Goal: Task Accomplishment & Management: Use online tool/utility

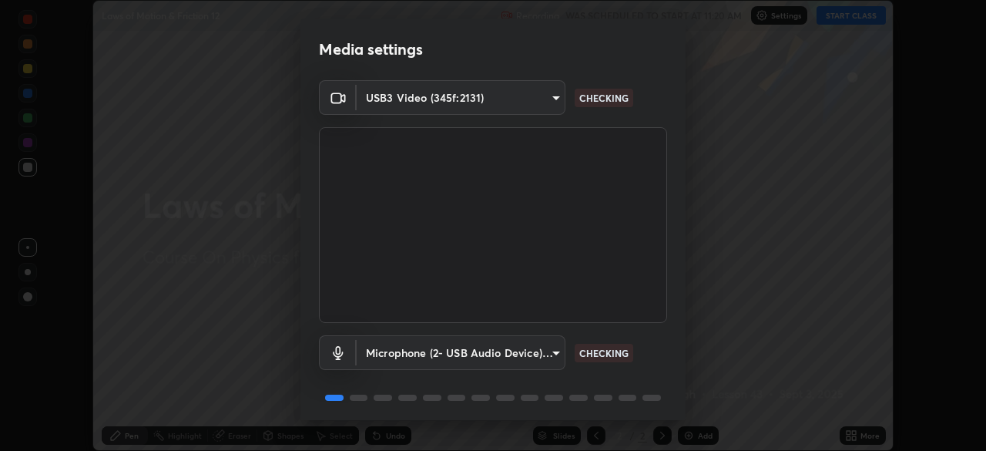
scroll to position [55, 0]
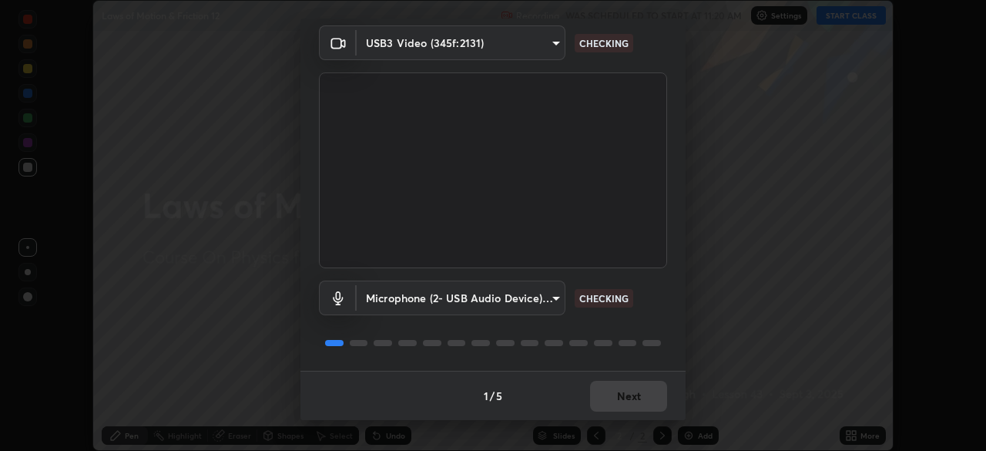
click at [635, 384] on div "1 / 5 Next" at bounding box center [492, 395] width 385 height 49
click at [616, 394] on div "1 / 5 Next" at bounding box center [492, 395] width 385 height 49
click at [609, 396] on div "1 / 5 Next" at bounding box center [492, 395] width 385 height 49
click at [602, 396] on div "1 / 5 Next" at bounding box center [492, 395] width 385 height 49
click at [614, 408] on div "1 / 5 Next" at bounding box center [492, 395] width 385 height 49
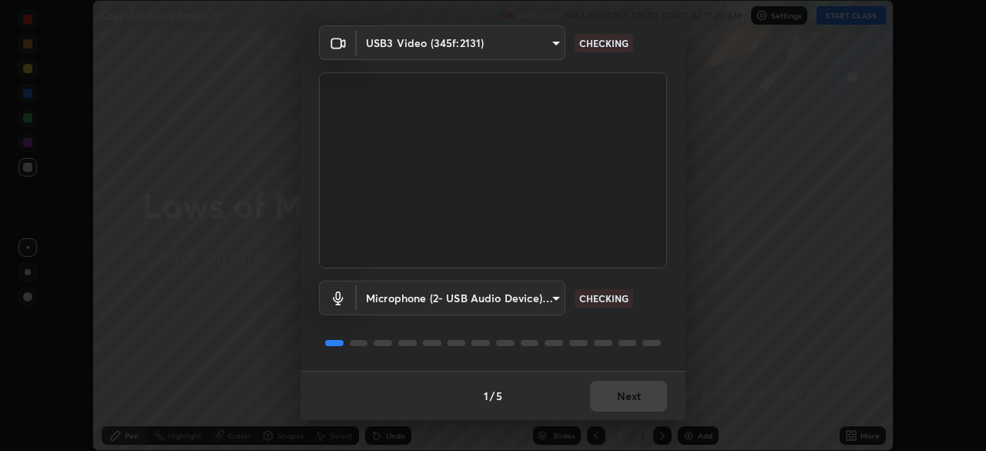
click at [612, 408] on div "1 / 5 Next" at bounding box center [492, 395] width 385 height 49
click at [601, 408] on button "Next" at bounding box center [628, 396] width 77 height 31
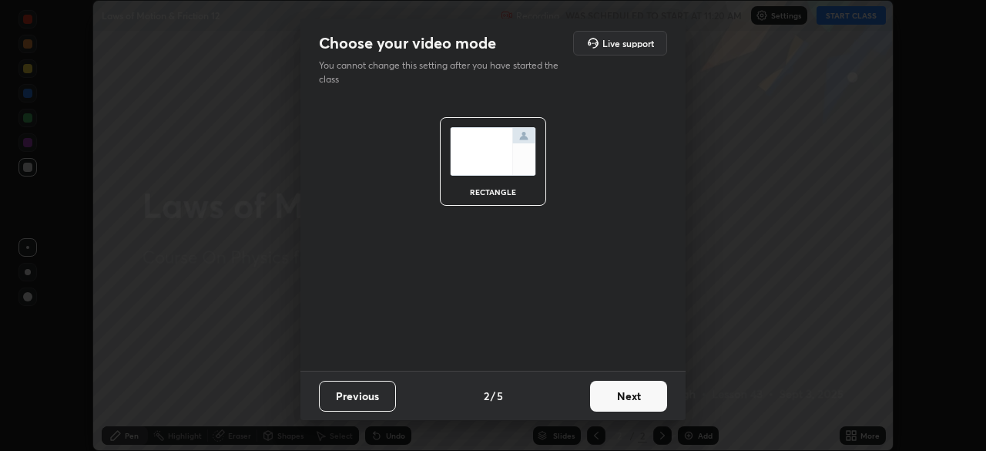
scroll to position [0, 0]
click at [606, 409] on button "Next" at bounding box center [628, 396] width 77 height 31
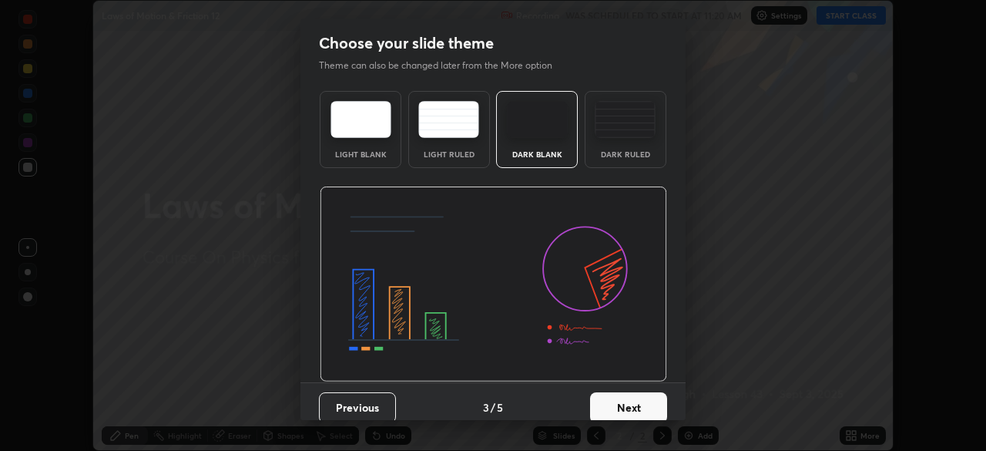
click at [604, 413] on button "Next" at bounding box center [628, 407] width 77 height 31
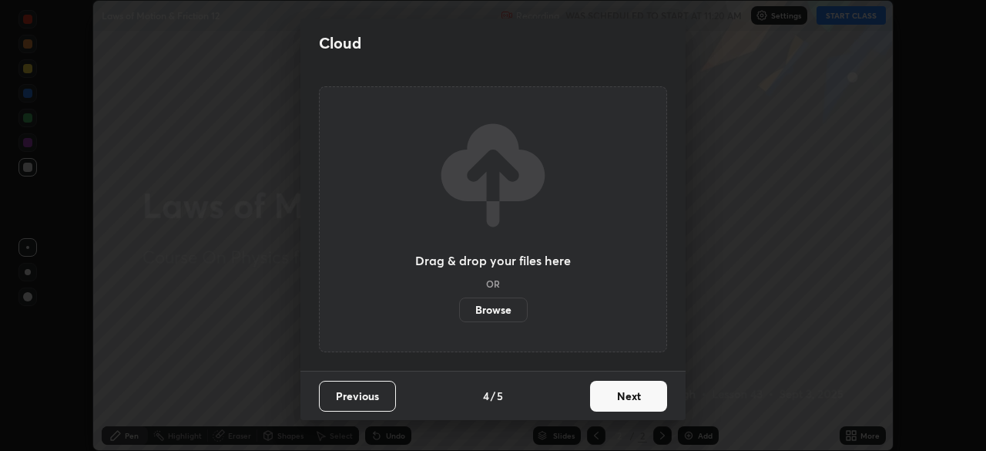
click at [620, 409] on button "Next" at bounding box center [628, 396] width 77 height 31
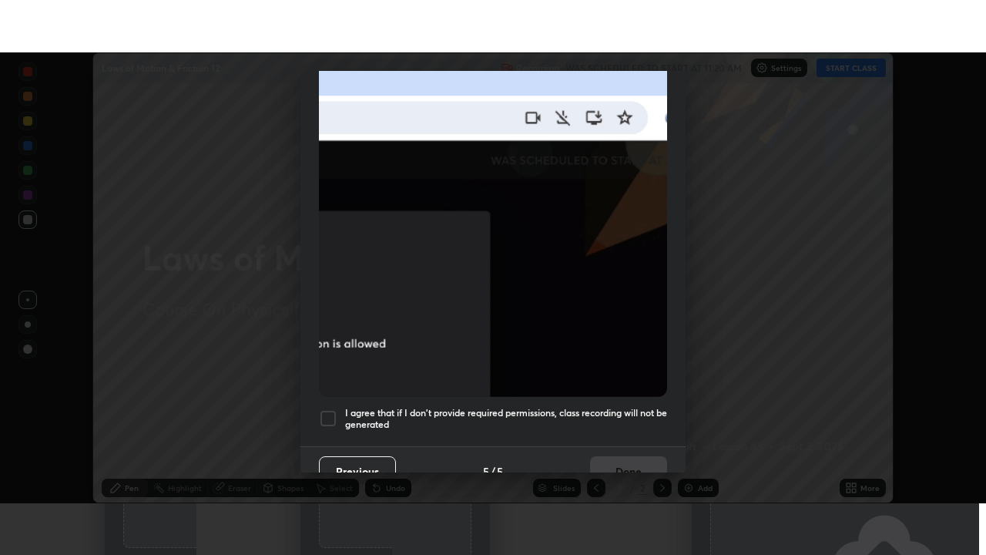
scroll to position [369, 0]
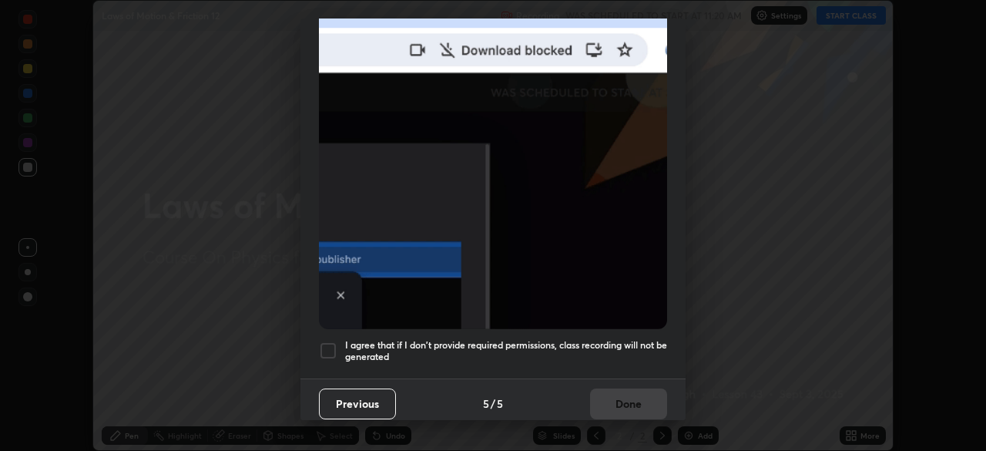
click at [492, 353] on h5 "I agree that if I don't provide required permissions, class recording will not …" at bounding box center [506, 351] width 322 height 24
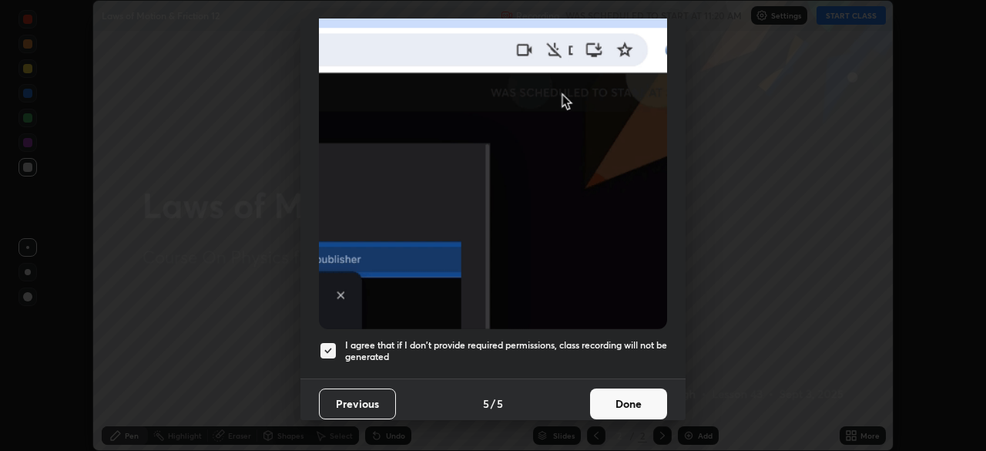
click at [598, 408] on button "Done" at bounding box center [628, 403] width 77 height 31
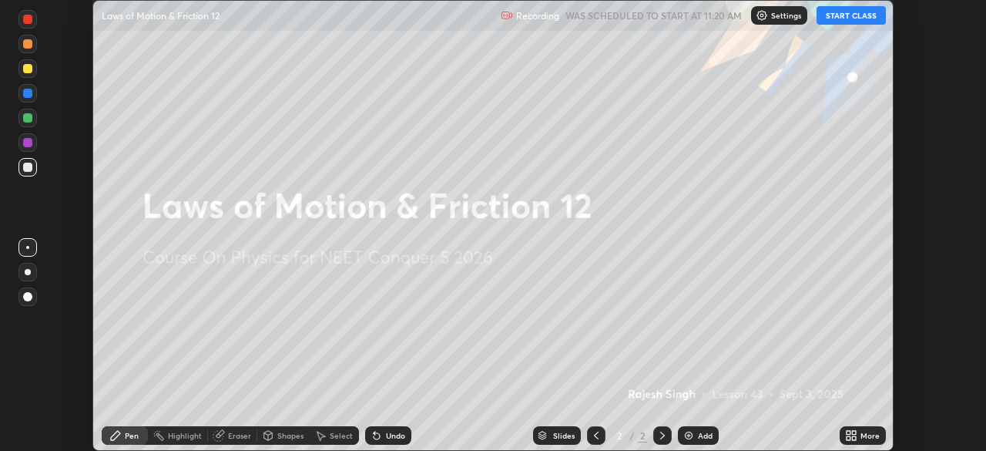
click at [853, 434] on icon at bounding box center [854, 433] width 4 height 4
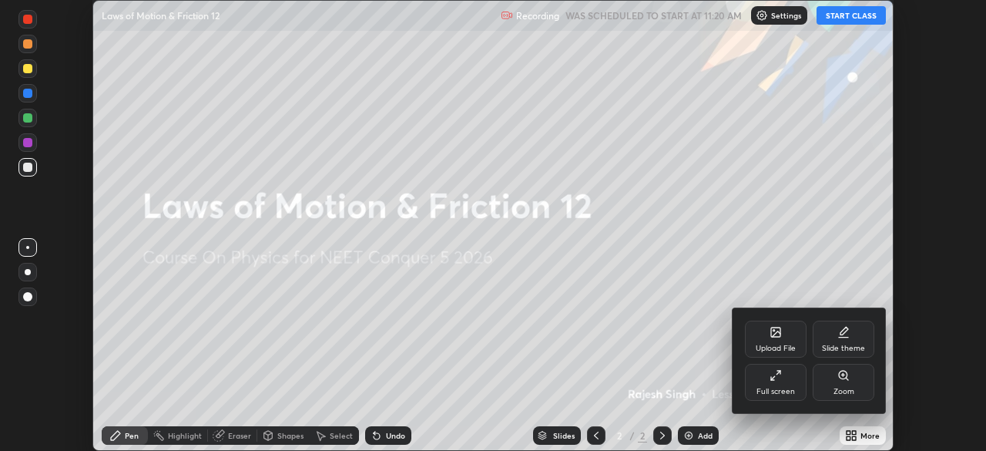
click at [777, 371] on icon at bounding box center [776, 375] width 12 height 12
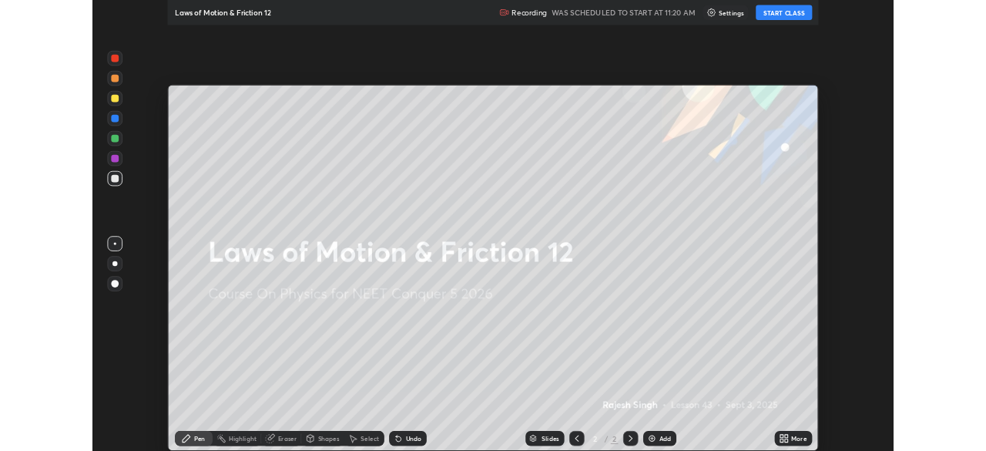
scroll to position [555, 986]
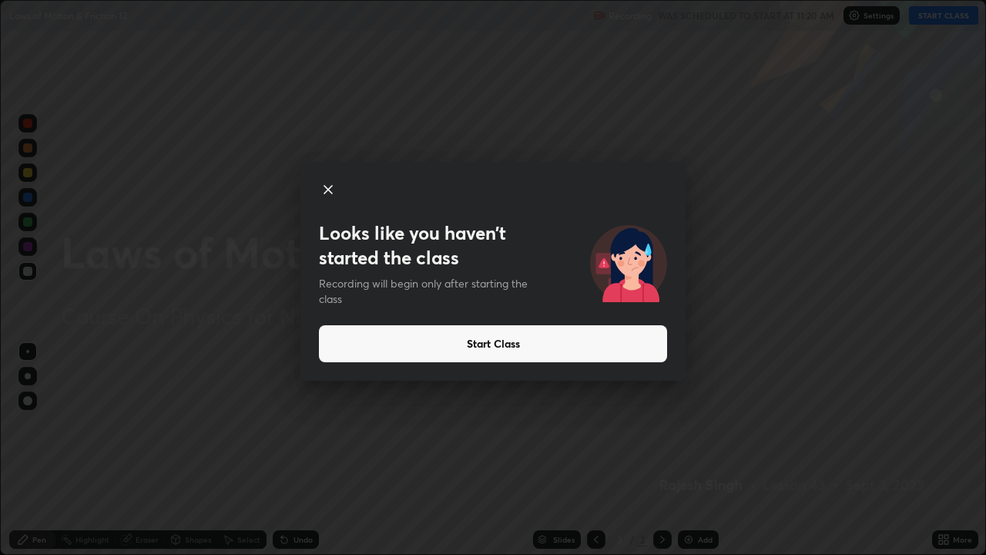
click at [474, 344] on button "Start Class" at bounding box center [493, 343] width 348 height 37
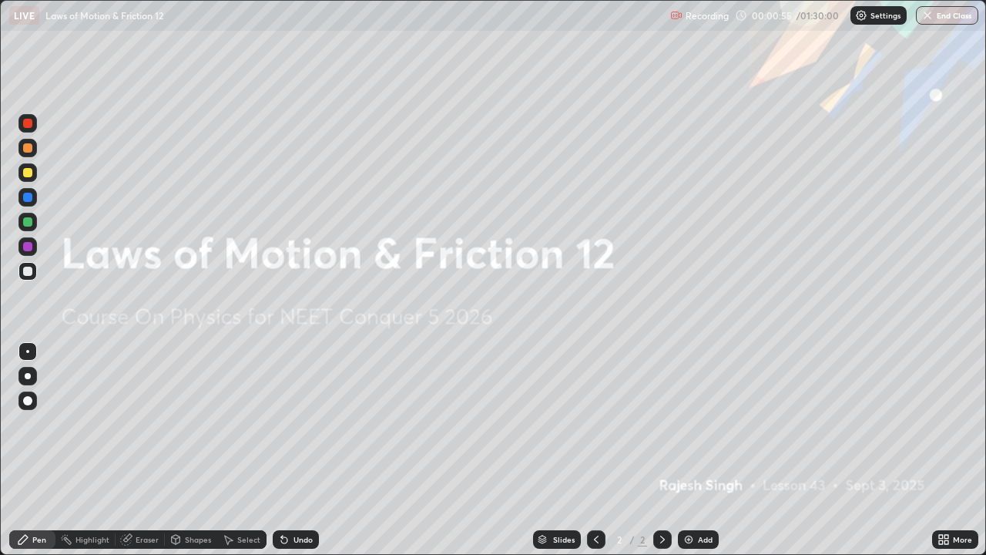
click at [939, 450] on icon at bounding box center [944, 539] width 12 height 12
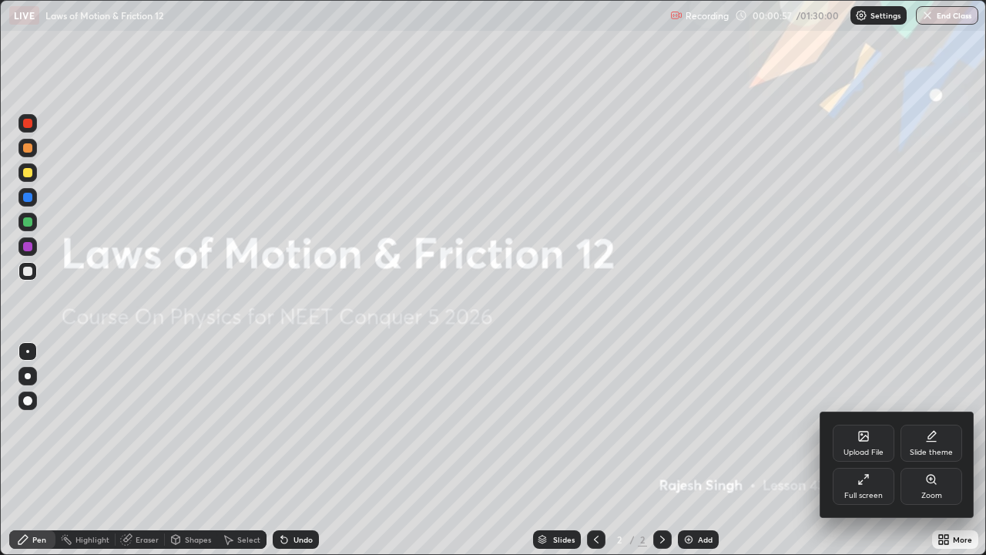
click at [927, 448] on div "Slide theme" at bounding box center [931, 452] width 43 height 8
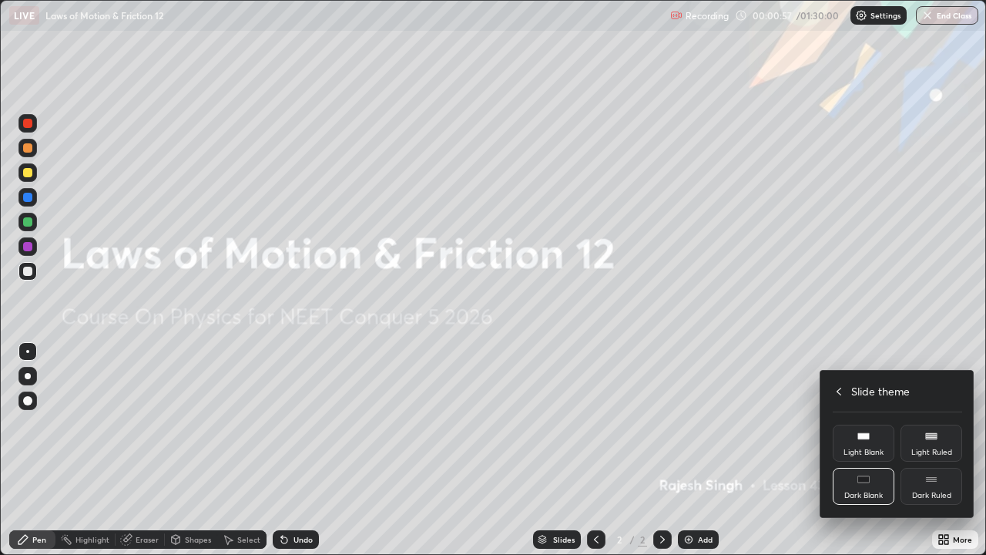
click at [935, 450] on div "Dark Ruled" at bounding box center [932, 486] width 62 height 37
click at [893, 450] on div at bounding box center [493, 277] width 986 height 555
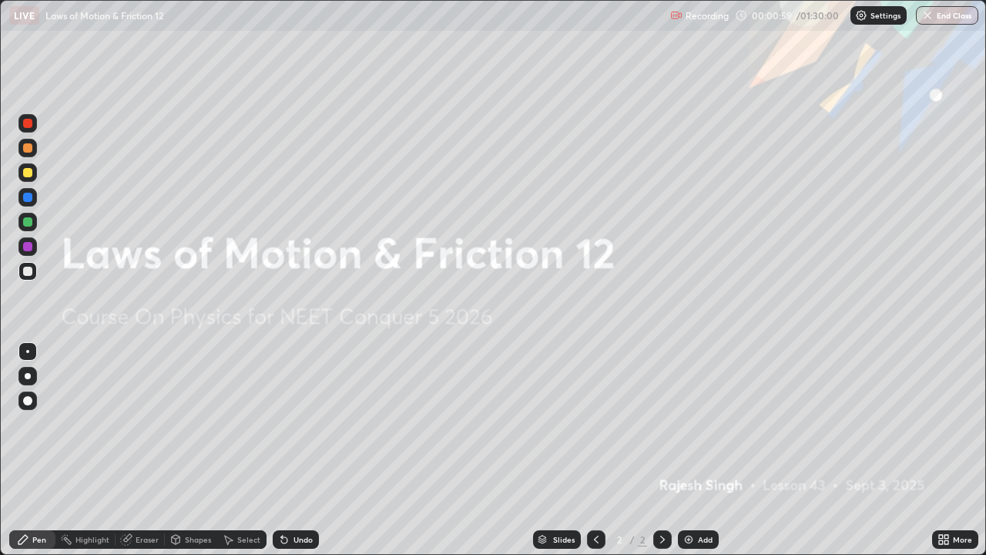
click at [705, 450] on div "Add" at bounding box center [705, 539] width 15 height 8
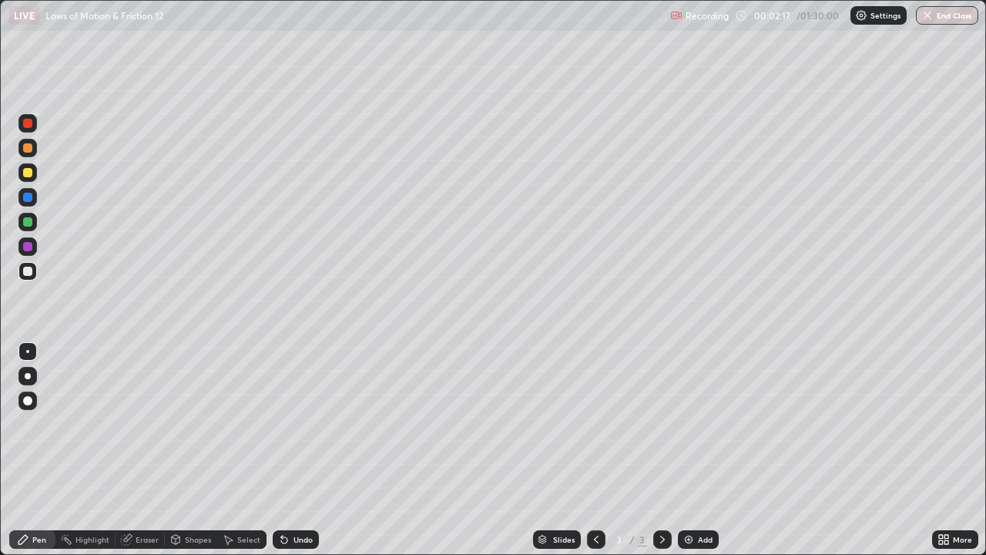
click at [25, 174] on div at bounding box center [27, 172] width 9 height 9
click at [31, 373] on div at bounding box center [27, 376] width 18 height 18
click at [26, 223] on div at bounding box center [27, 221] width 9 height 9
click at [185, 450] on div "Shapes" at bounding box center [198, 539] width 26 height 8
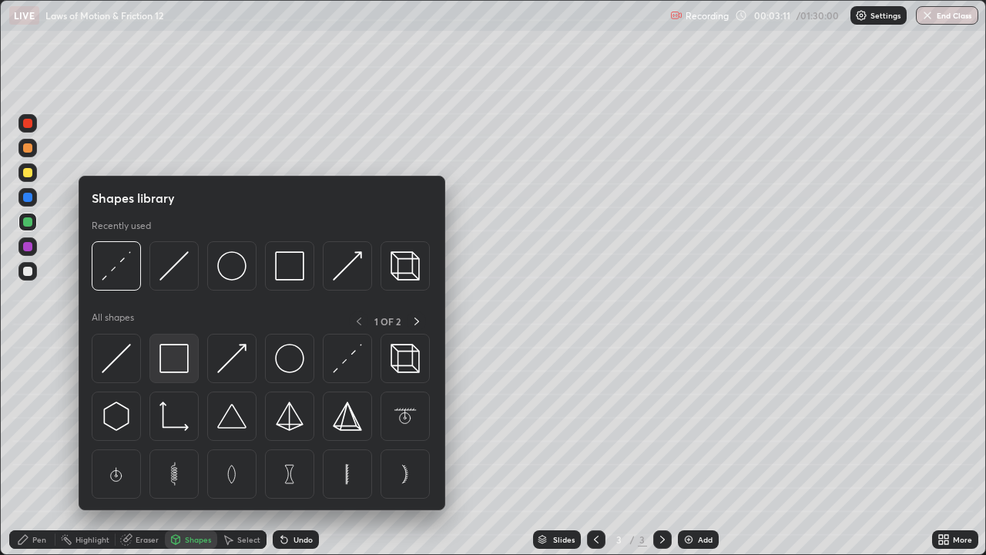
click at [176, 353] on img at bounding box center [173, 358] width 29 height 29
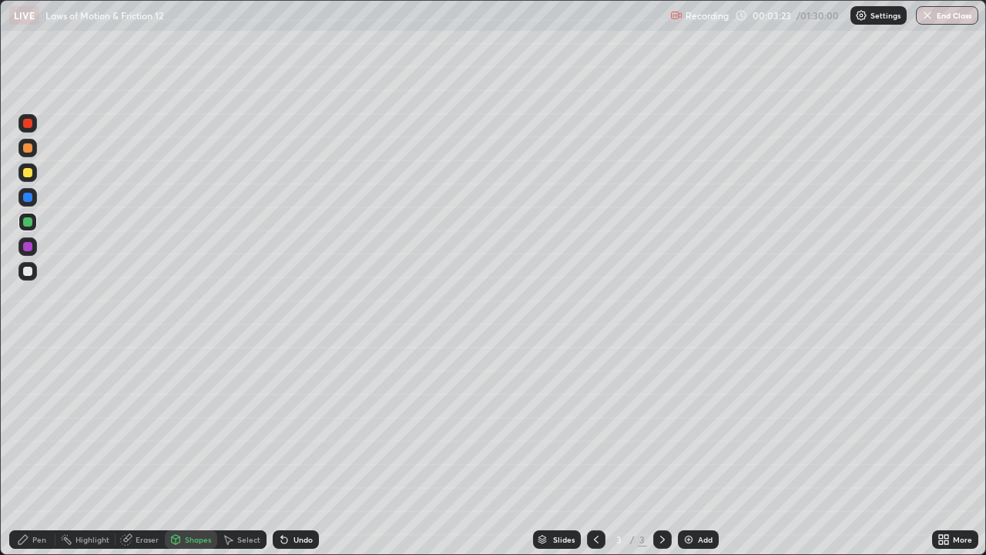
click at [38, 450] on div "Pen" at bounding box center [39, 539] width 14 height 8
click at [30, 278] on div at bounding box center [27, 271] width 18 height 18
click at [203, 450] on div "Shapes" at bounding box center [198, 539] width 26 height 8
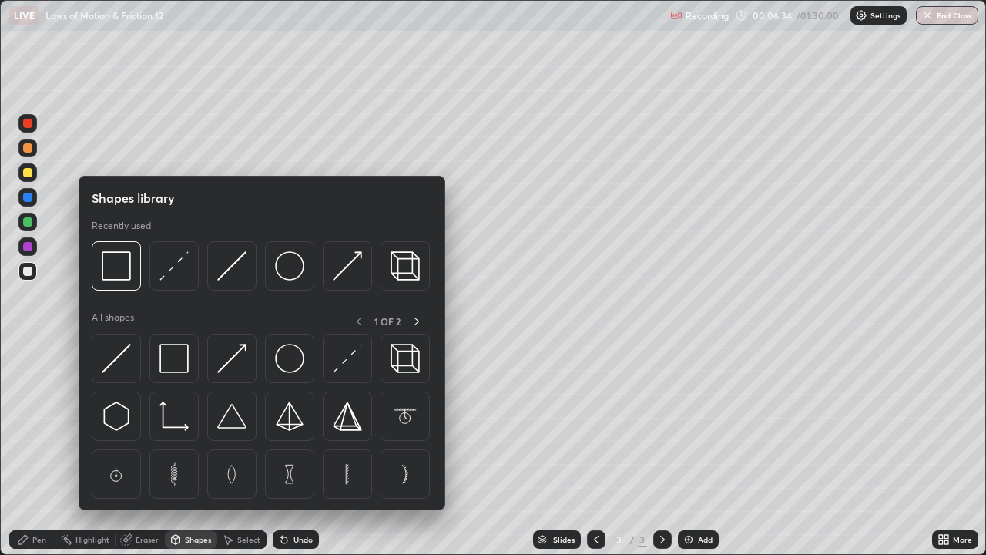
click at [29, 247] on div at bounding box center [27, 246] width 9 height 9
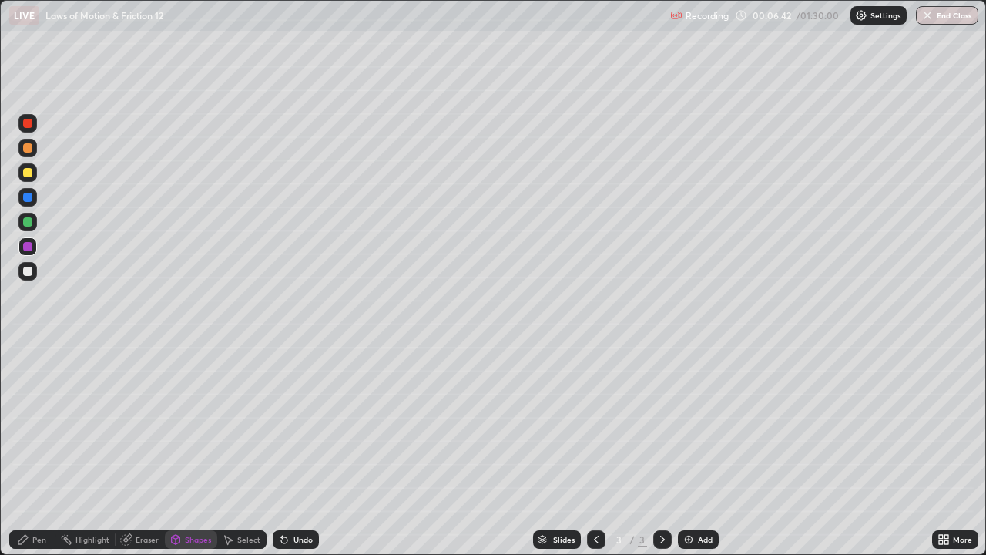
click at [34, 450] on div "Pen" at bounding box center [39, 539] width 14 height 8
click at [27, 146] on div at bounding box center [27, 147] width 9 height 9
click at [661, 450] on icon at bounding box center [662, 539] width 5 height 8
click at [689, 450] on img at bounding box center [689, 539] width 12 height 12
click at [26, 174] on div at bounding box center [27, 172] width 9 height 9
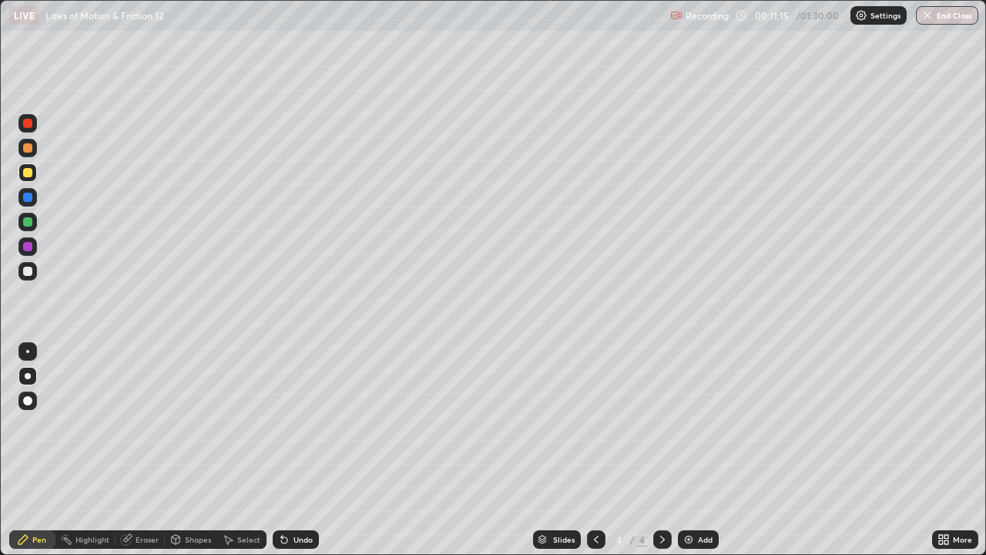
click at [193, 450] on div "Shapes" at bounding box center [198, 539] width 26 height 8
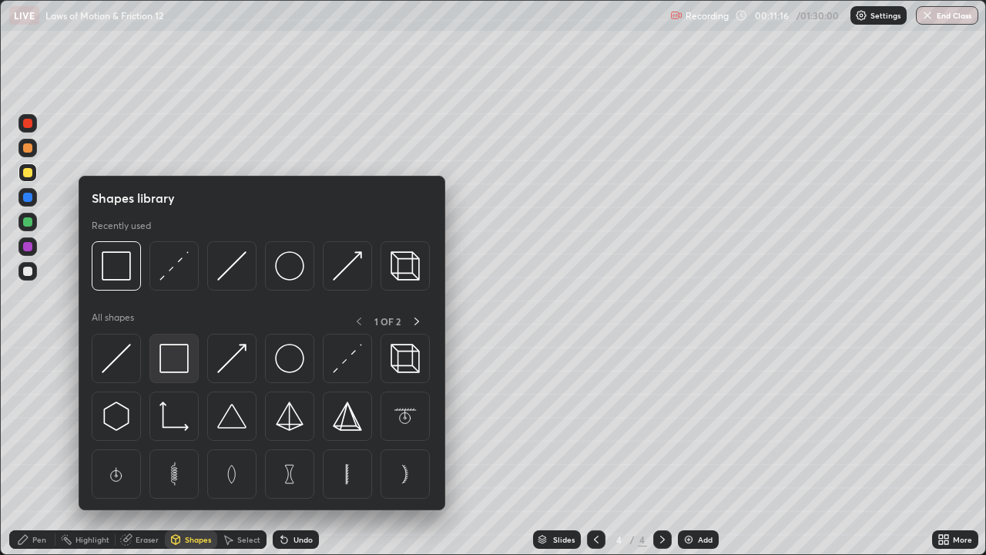
click at [178, 357] on img at bounding box center [173, 358] width 29 height 29
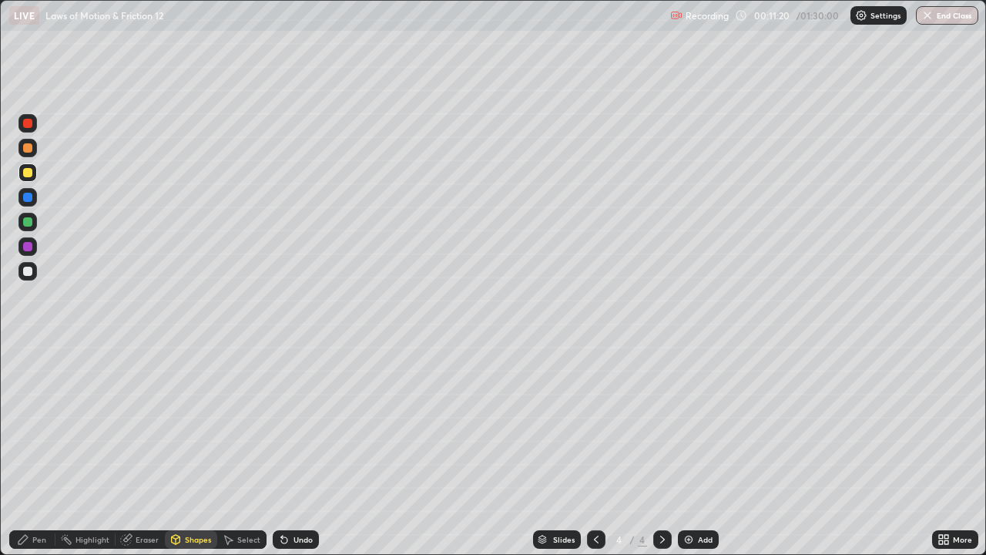
click at [287, 450] on icon at bounding box center [284, 539] width 12 height 12
click at [28, 450] on icon at bounding box center [23, 539] width 12 height 12
click at [21, 222] on div at bounding box center [27, 222] width 18 height 18
click at [22, 271] on div at bounding box center [27, 271] width 18 height 18
click at [305, 450] on div "Undo" at bounding box center [303, 539] width 19 height 8
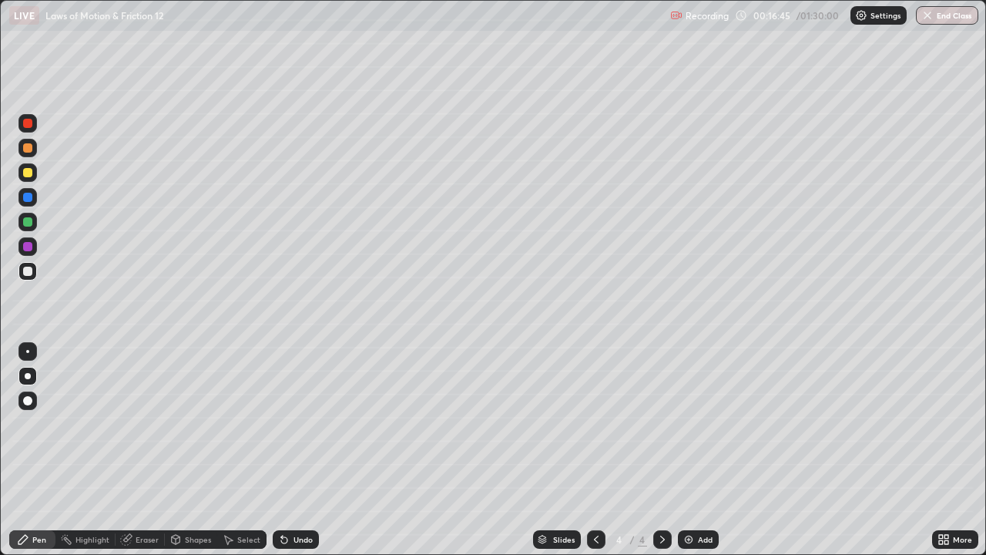
click at [20, 176] on div at bounding box center [27, 172] width 18 height 18
click at [20, 273] on div at bounding box center [27, 271] width 18 height 18
click at [294, 450] on div "Undo" at bounding box center [296, 539] width 46 height 18
click at [662, 450] on icon at bounding box center [662, 539] width 12 height 12
click at [688, 450] on img at bounding box center [689, 539] width 12 height 12
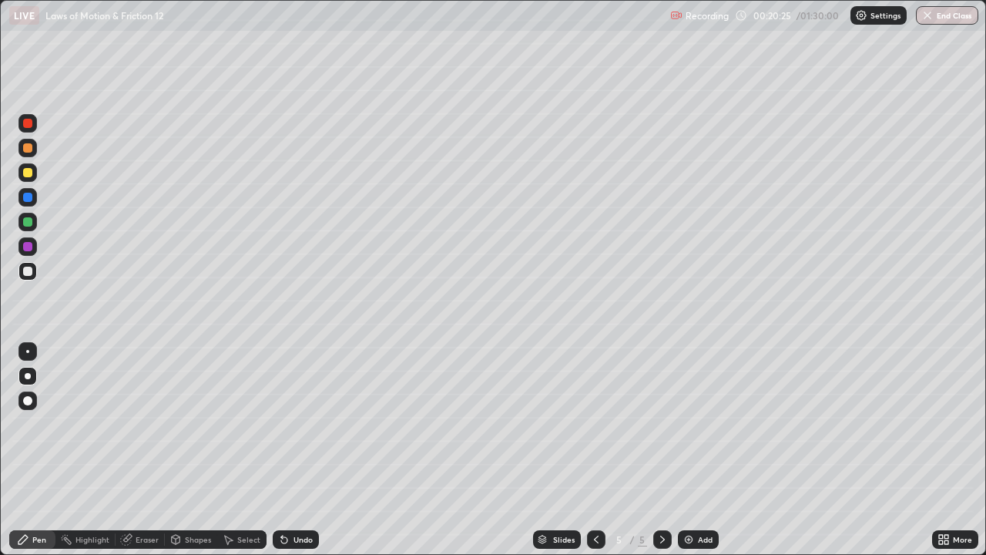
click at [28, 173] on div at bounding box center [27, 172] width 9 height 9
click at [191, 450] on div "Shapes" at bounding box center [198, 539] width 26 height 8
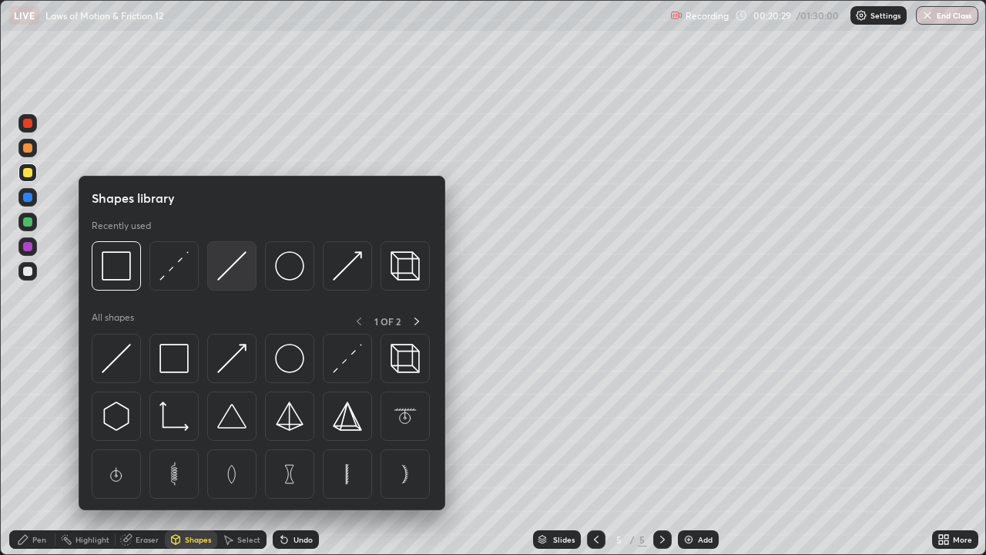
click at [227, 272] on img at bounding box center [231, 265] width 29 height 29
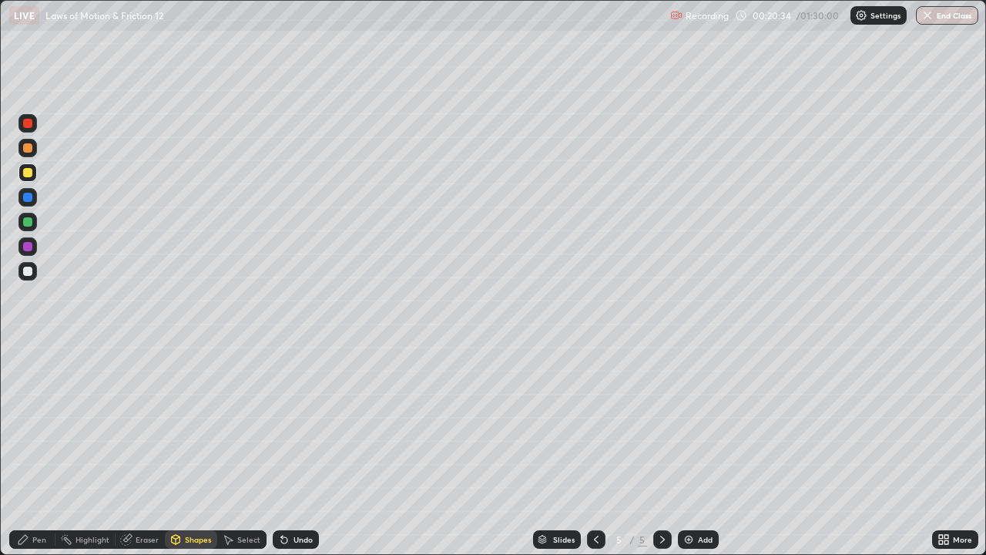
click at [190, 450] on div "Shapes" at bounding box center [198, 539] width 26 height 8
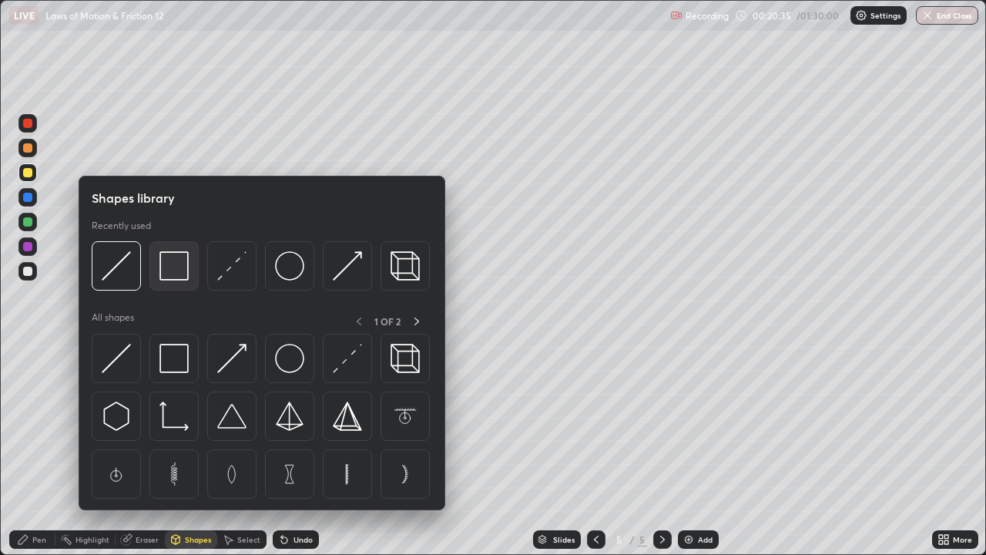
click at [182, 273] on img at bounding box center [173, 265] width 29 height 29
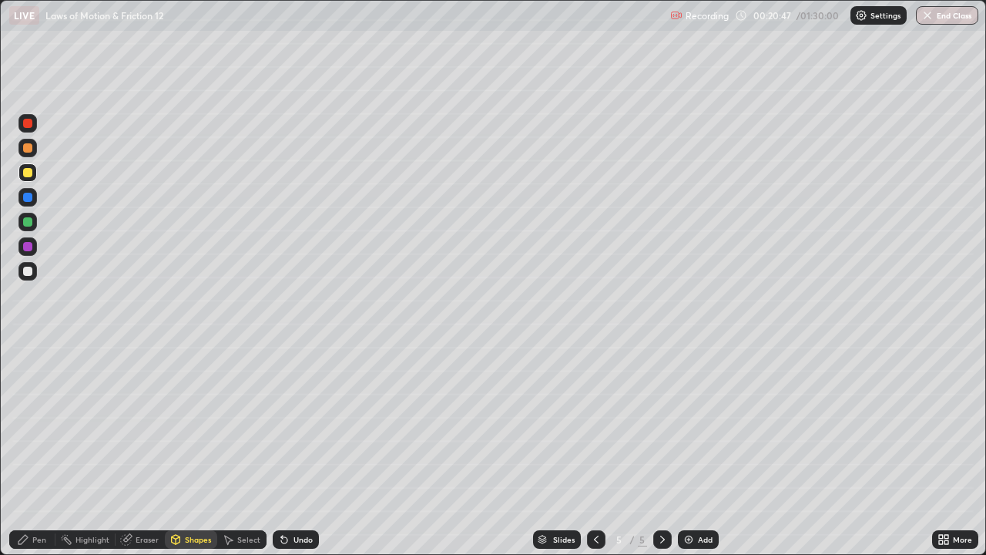
click at [35, 450] on div "Pen" at bounding box center [39, 539] width 14 height 8
click at [278, 450] on icon at bounding box center [284, 539] width 12 height 12
click at [282, 450] on icon at bounding box center [284, 540] width 6 height 6
click at [281, 450] on icon at bounding box center [282, 536] width 2 height 2
click at [24, 270] on div at bounding box center [27, 271] width 9 height 9
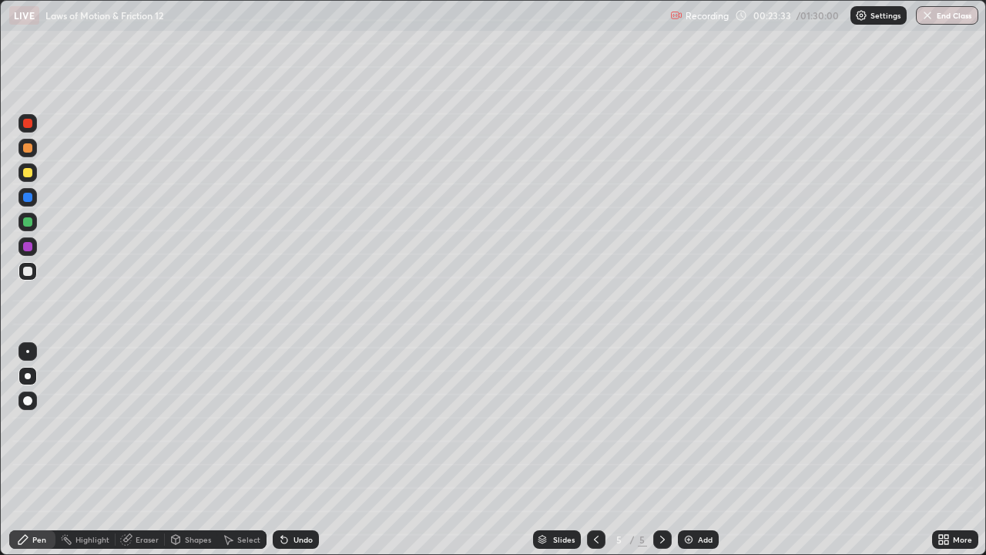
click at [32, 226] on div at bounding box center [27, 222] width 18 height 18
click at [31, 143] on div at bounding box center [27, 148] width 18 height 18
click at [294, 450] on div "Undo" at bounding box center [303, 539] width 19 height 8
click at [284, 450] on icon at bounding box center [284, 540] width 6 height 6
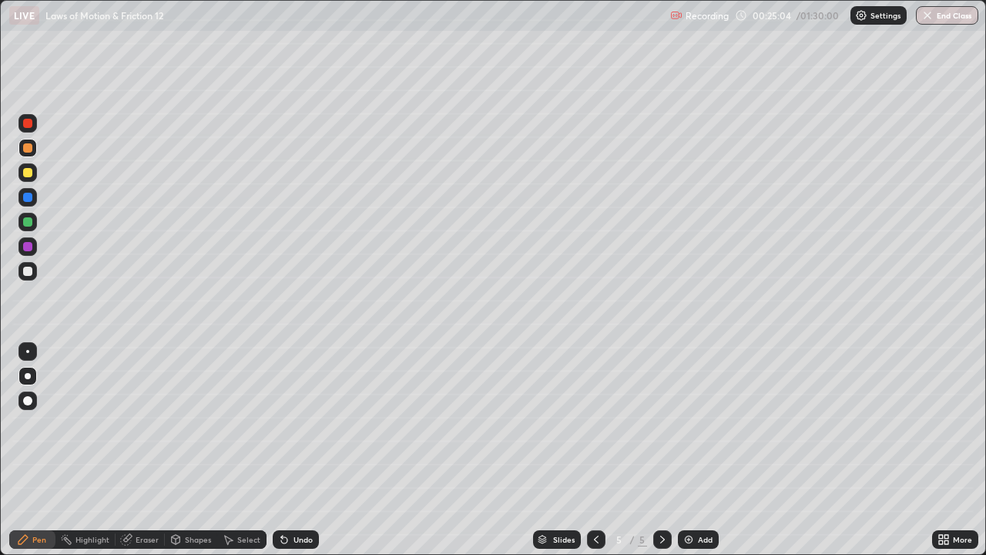
click at [198, 450] on div "Shapes" at bounding box center [198, 539] width 26 height 8
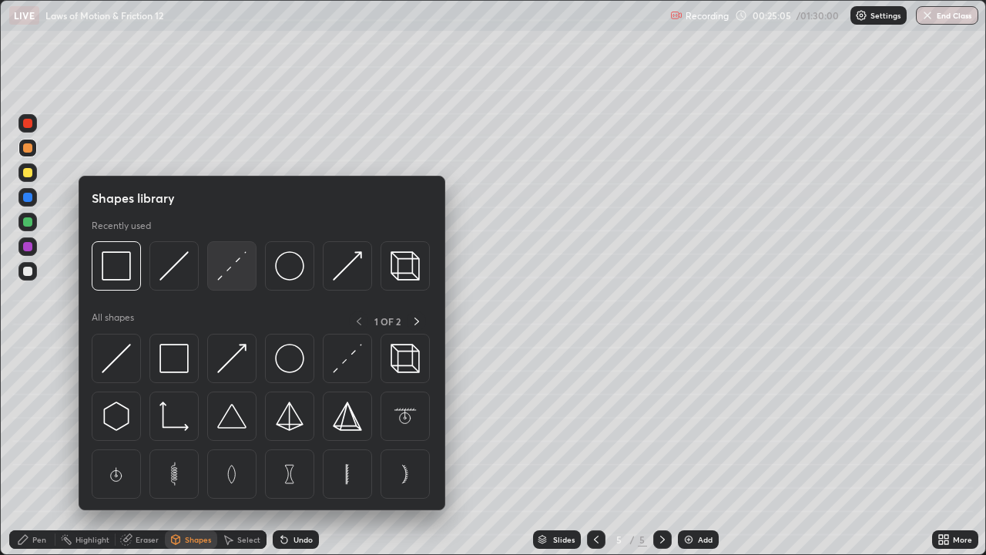
click at [235, 267] on img at bounding box center [231, 265] width 29 height 29
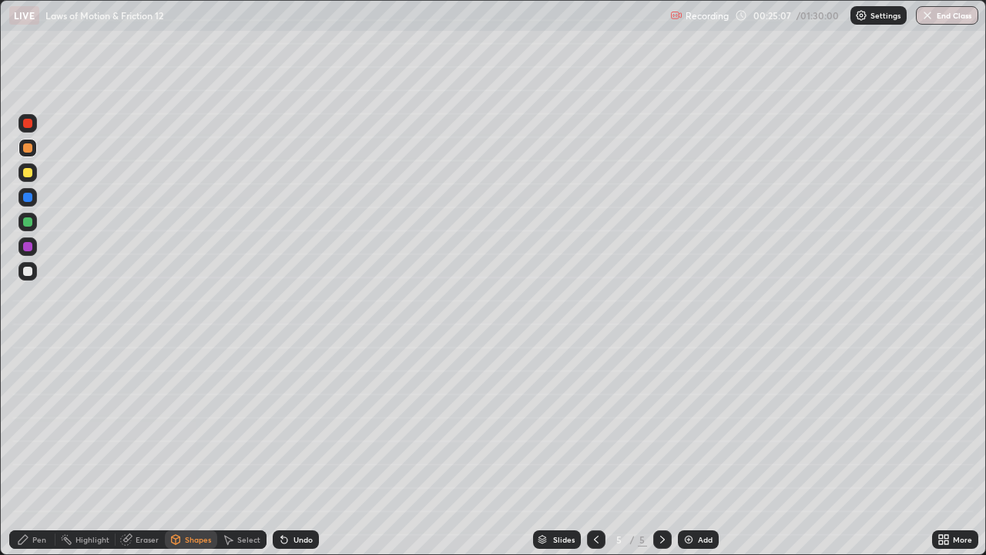
click at [39, 450] on div "Pen" at bounding box center [39, 539] width 14 height 8
click at [307, 450] on div "Undo" at bounding box center [303, 539] width 19 height 8
click at [295, 450] on div "Undo" at bounding box center [303, 539] width 19 height 8
click at [661, 450] on icon at bounding box center [662, 539] width 12 height 12
click at [696, 450] on div "Add" at bounding box center [698, 539] width 41 height 18
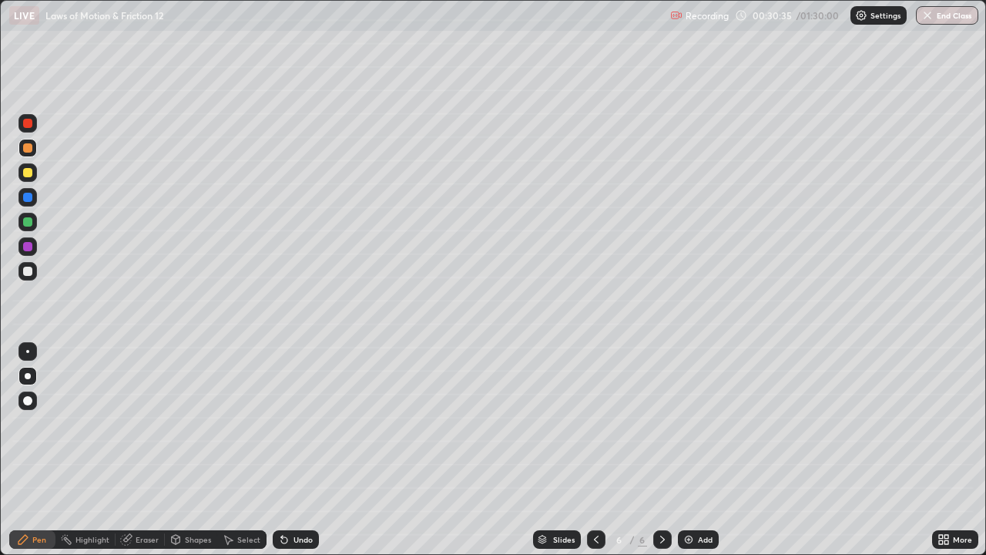
click at [25, 176] on div at bounding box center [27, 172] width 9 height 9
click at [280, 450] on icon at bounding box center [284, 539] width 12 height 12
click at [190, 450] on div "Shapes" at bounding box center [198, 539] width 26 height 8
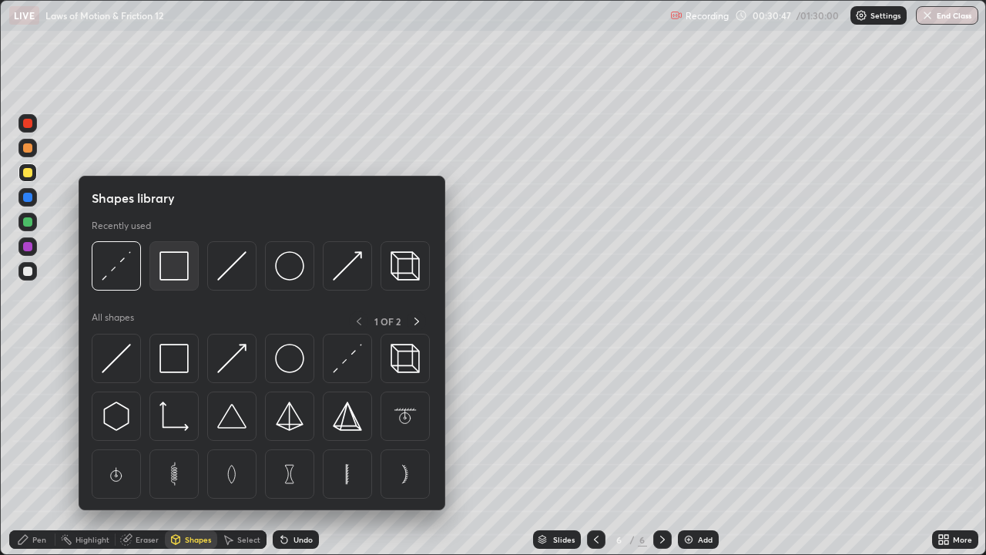
click at [173, 278] on img at bounding box center [173, 265] width 29 height 29
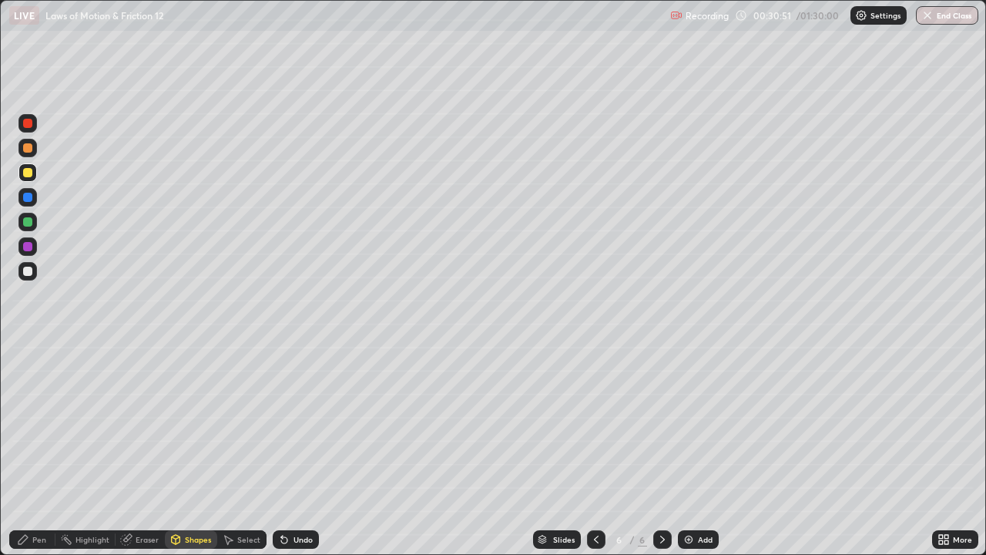
click at [29, 450] on icon at bounding box center [23, 539] width 12 height 12
click at [25, 149] on div at bounding box center [27, 147] width 9 height 9
click at [25, 197] on div at bounding box center [27, 197] width 9 height 9
click at [25, 174] on div at bounding box center [27, 172] width 9 height 9
click at [27, 222] on div at bounding box center [27, 221] width 9 height 9
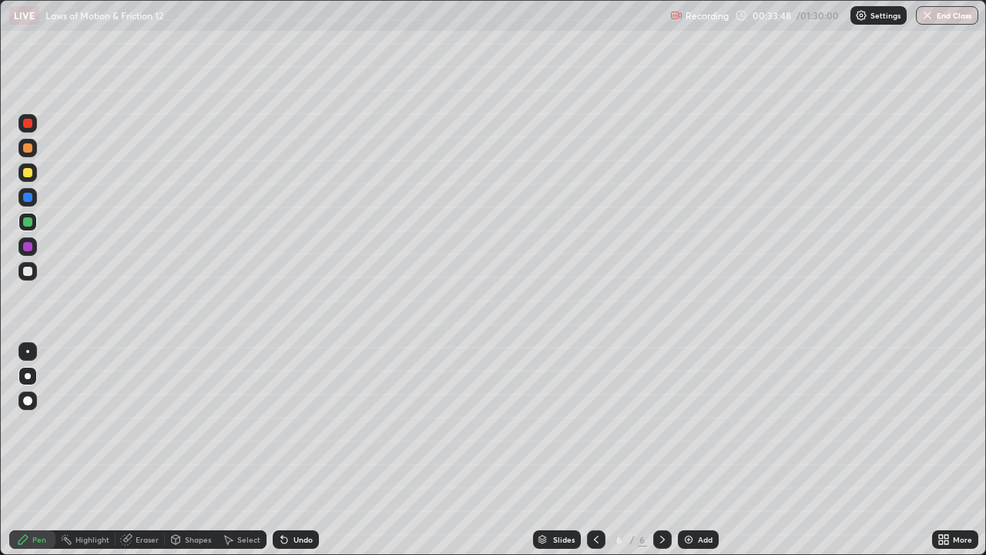
click at [185, 450] on div "Shapes" at bounding box center [198, 539] width 26 height 8
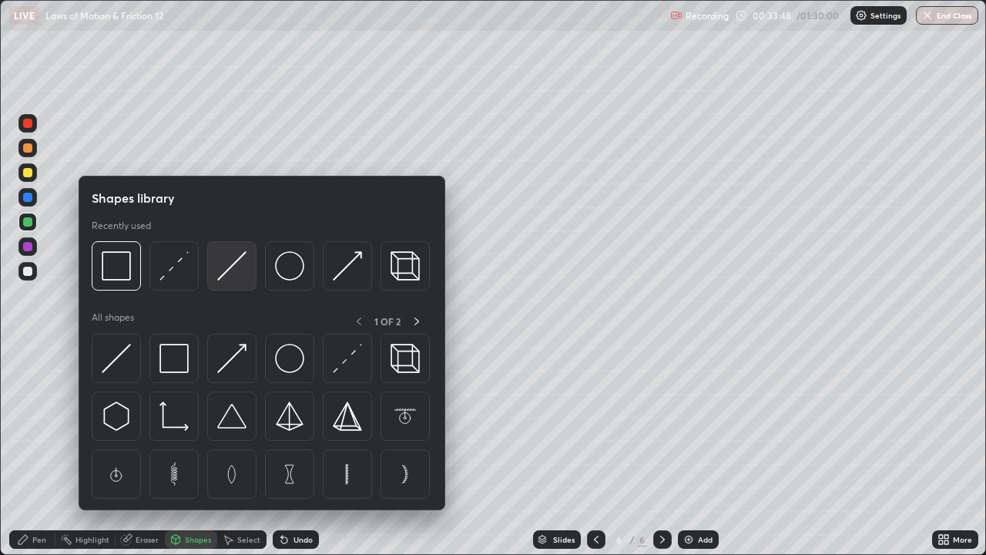
click at [230, 267] on img at bounding box center [231, 265] width 29 height 29
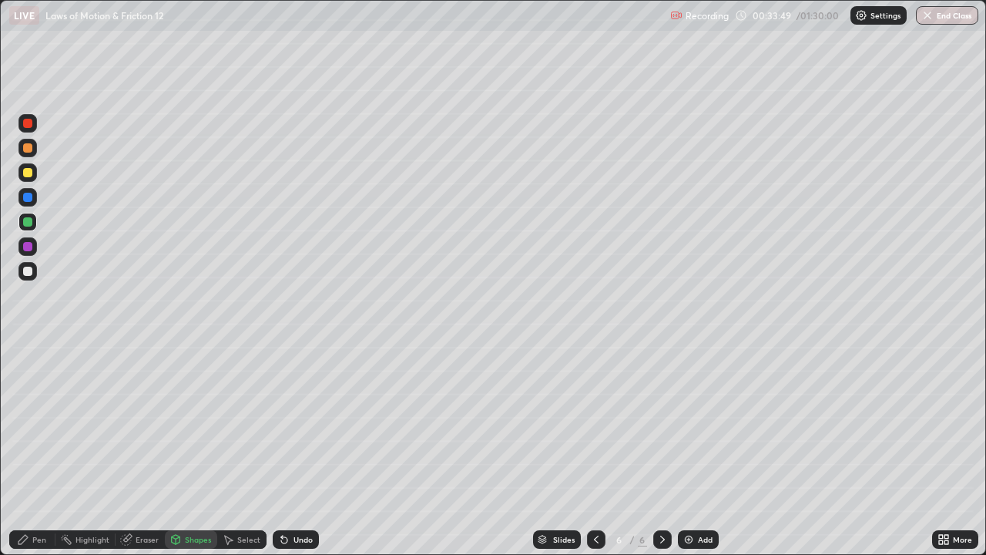
click at [26, 274] on div at bounding box center [27, 271] width 9 height 9
click at [31, 450] on div "Pen" at bounding box center [32, 539] width 46 height 18
click at [25, 250] on div at bounding box center [27, 246] width 9 height 9
click at [28, 169] on div at bounding box center [27, 172] width 9 height 9
click at [35, 268] on div at bounding box center [27, 271] width 18 height 18
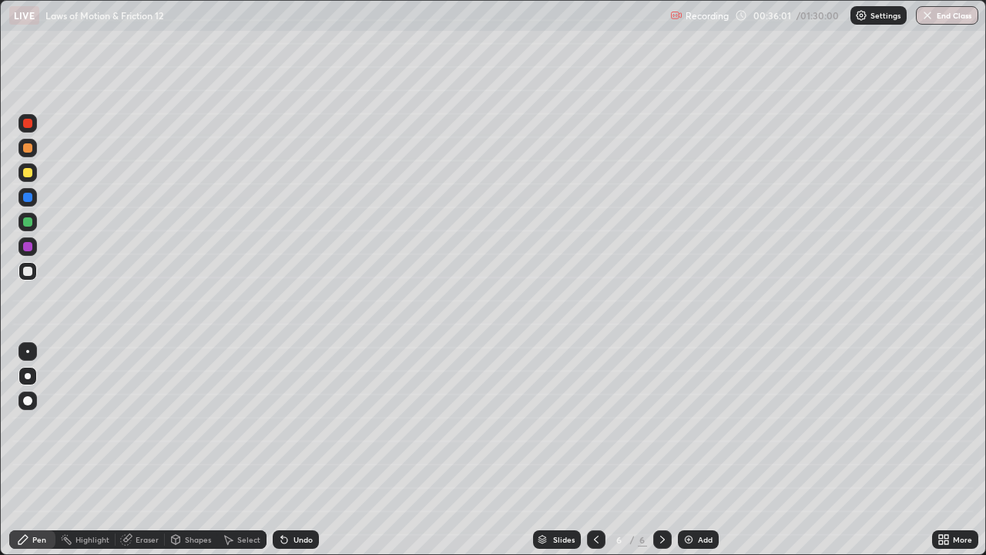
click at [194, 450] on div "Shapes" at bounding box center [198, 539] width 26 height 8
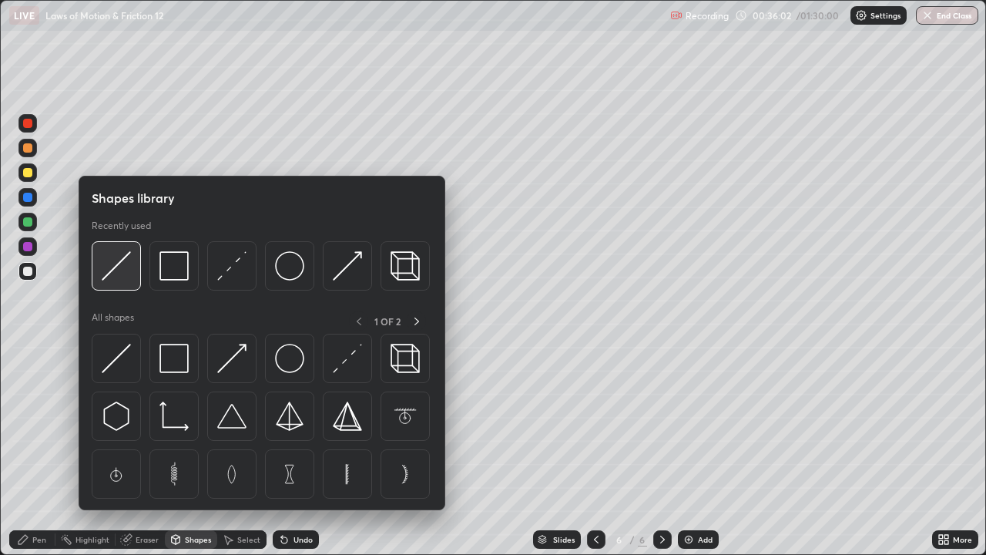
click at [110, 268] on img at bounding box center [116, 265] width 29 height 29
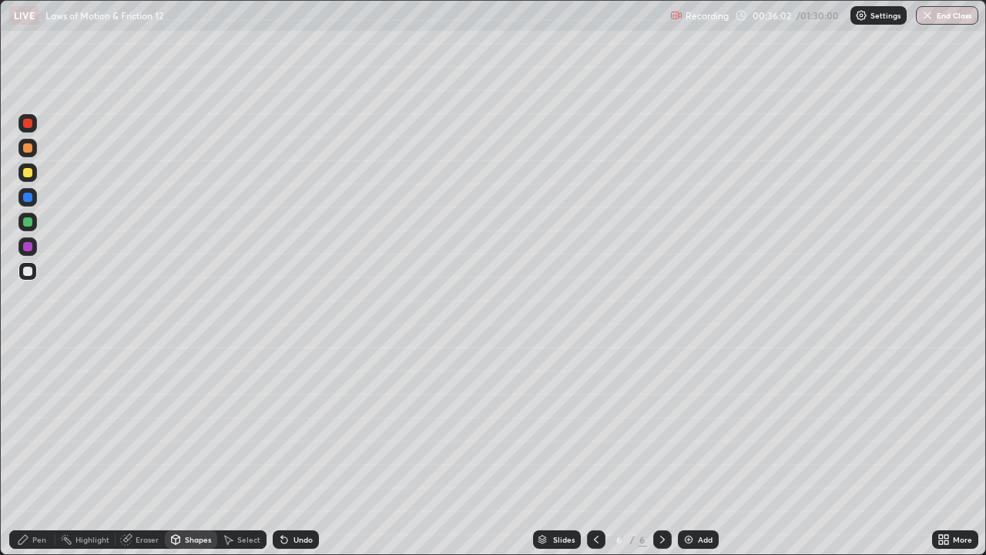
click at [31, 223] on div at bounding box center [27, 221] width 9 height 9
click at [38, 450] on div "Pen" at bounding box center [39, 539] width 14 height 8
click at [287, 450] on icon at bounding box center [284, 539] width 12 height 12
click at [28, 150] on div at bounding box center [27, 147] width 9 height 9
click at [26, 126] on div at bounding box center [27, 123] width 9 height 9
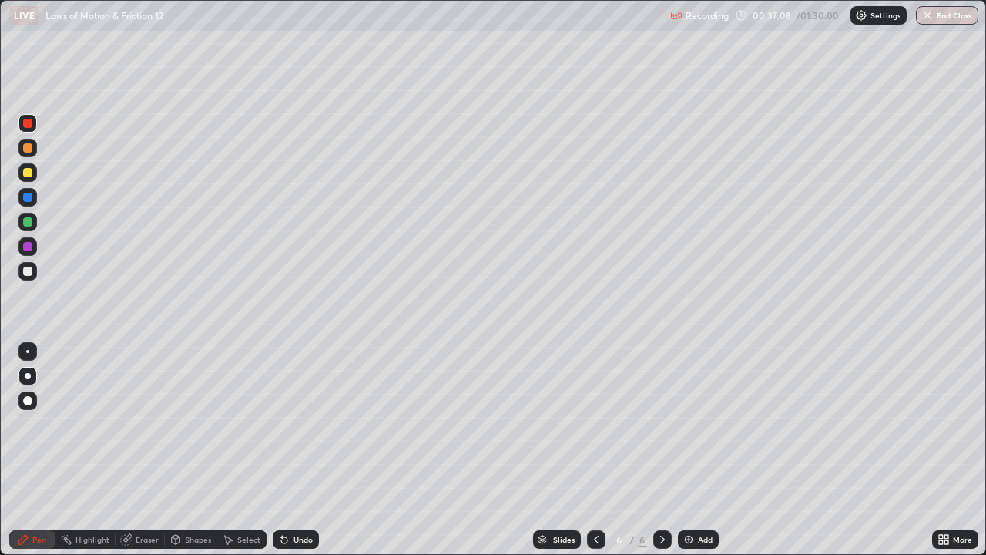
click at [24, 273] on div at bounding box center [27, 271] width 9 height 9
click at [28, 222] on div at bounding box center [27, 221] width 9 height 9
click at [186, 450] on div "Shapes" at bounding box center [191, 539] width 52 height 18
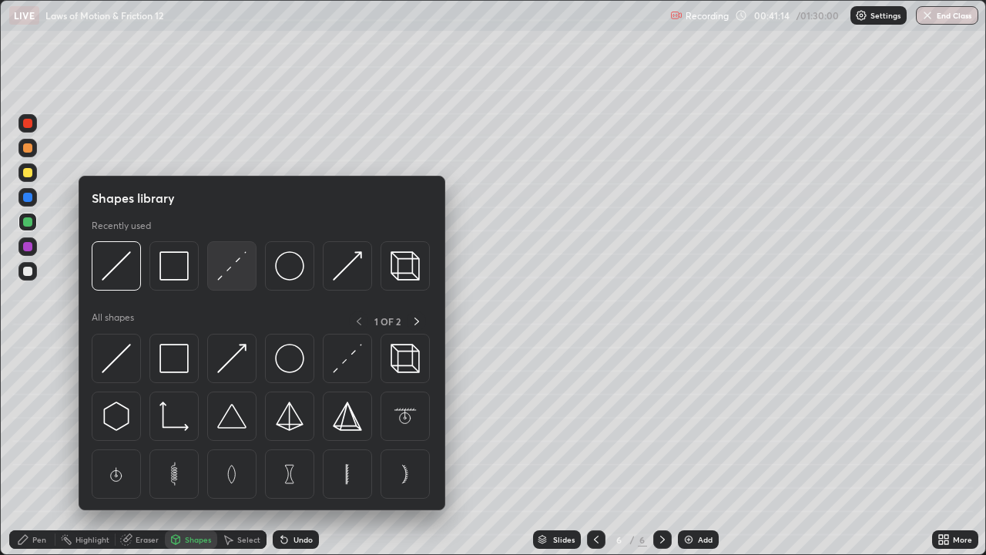
click at [223, 267] on img at bounding box center [231, 265] width 29 height 29
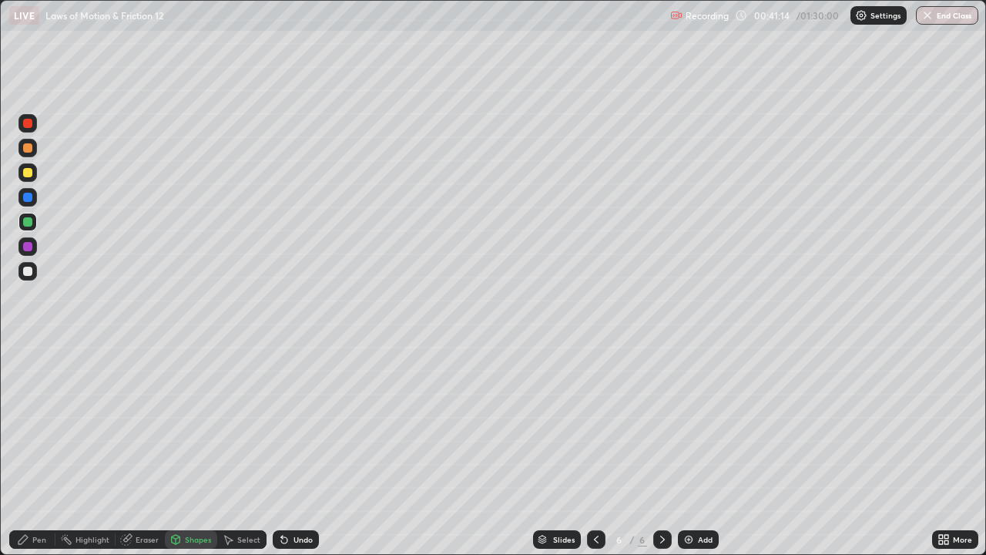
click at [29, 247] on div at bounding box center [27, 246] width 9 height 9
click at [692, 450] on img at bounding box center [689, 539] width 12 height 12
click at [25, 171] on div at bounding box center [27, 172] width 9 height 9
click at [287, 450] on icon at bounding box center [284, 539] width 12 height 12
click at [31, 450] on div "Pen" at bounding box center [32, 539] width 46 height 18
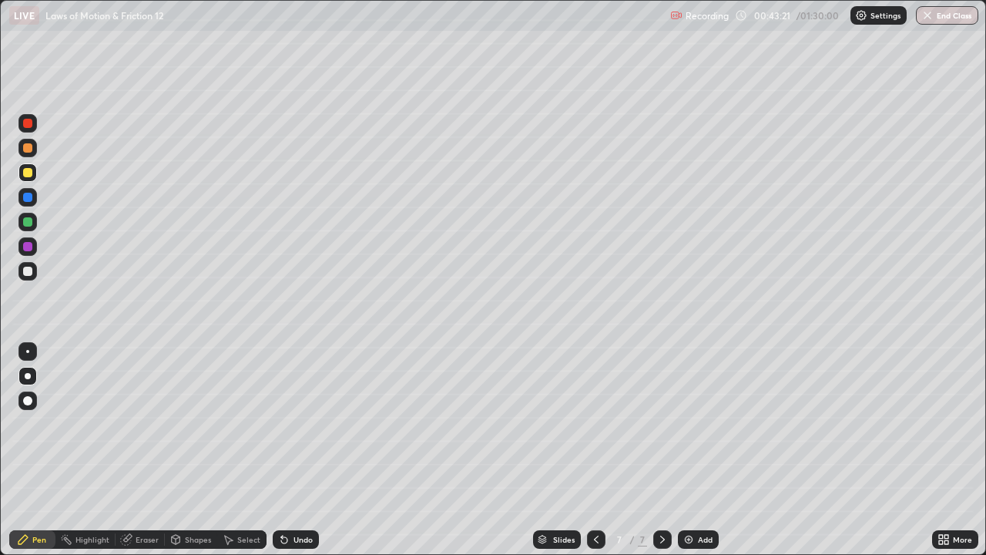
click at [191, 450] on div "Shapes" at bounding box center [198, 539] width 26 height 8
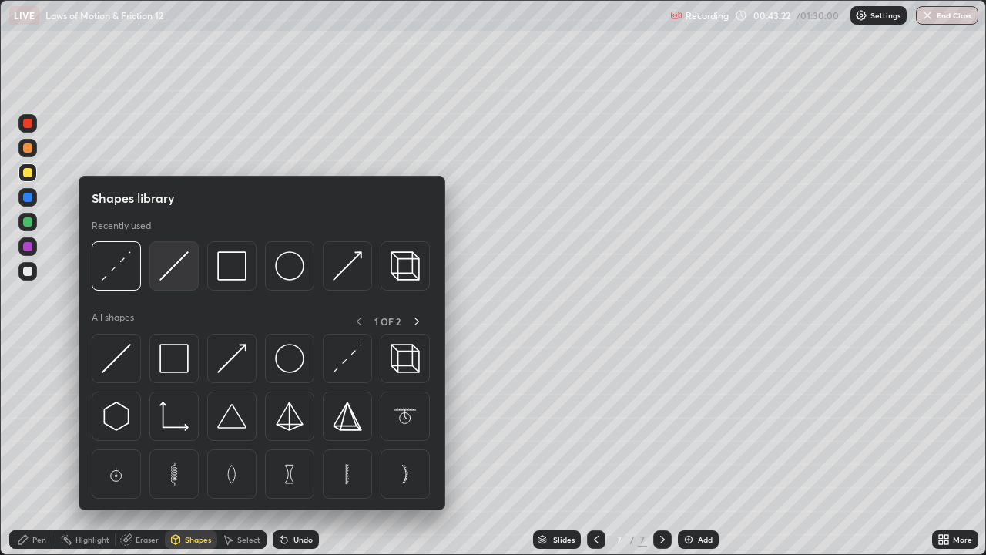
click at [172, 264] on img at bounding box center [173, 265] width 29 height 29
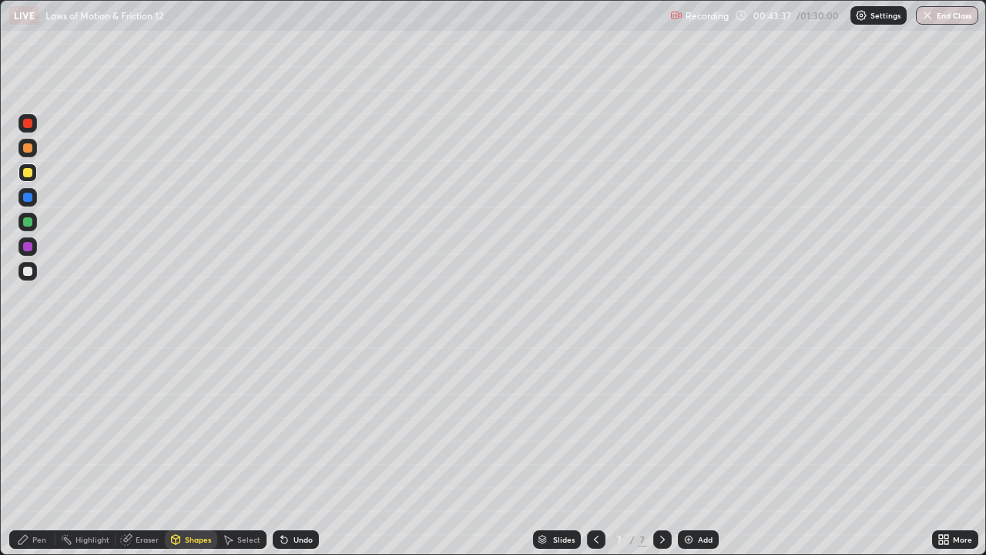
click at [30, 450] on div "Pen" at bounding box center [32, 539] width 46 height 18
click at [278, 450] on icon at bounding box center [284, 539] width 12 height 12
click at [284, 450] on icon at bounding box center [284, 539] width 12 height 12
click at [288, 450] on icon at bounding box center [284, 539] width 12 height 12
click at [34, 272] on div at bounding box center [27, 271] width 18 height 18
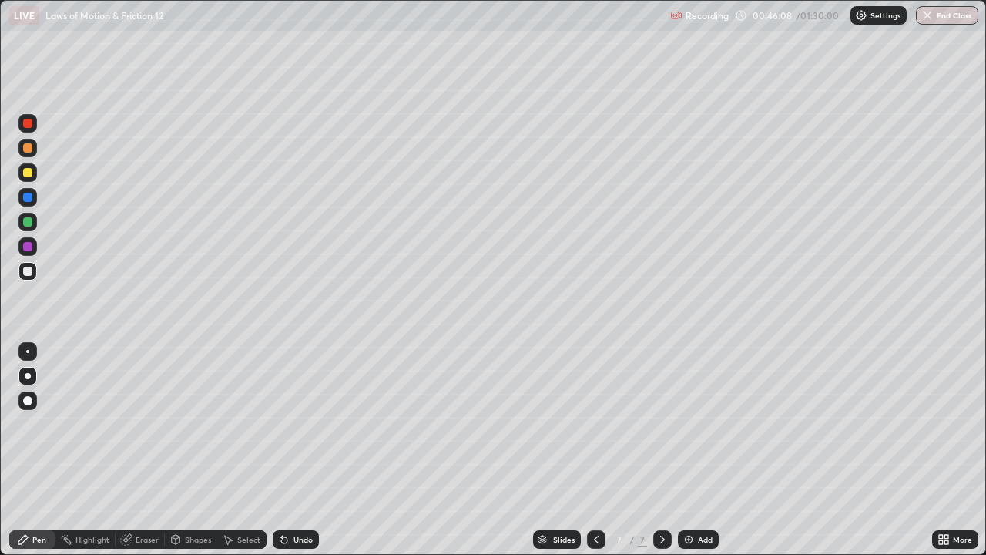
click at [33, 217] on div at bounding box center [27, 222] width 18 height 18
click at [295, 450] on div "Undo" at bounding box center [303, 539] width 19 height 8
click at [310, 450] on div "Undo" at bounding box center [296, 539] width 46 height 18
click at [309, 450] on div "Undo" at bounding box center [293, 539] width 52 height 31
click at [301, 450] on div "Undo" at bounding box center [303, 539] width 19 height 8
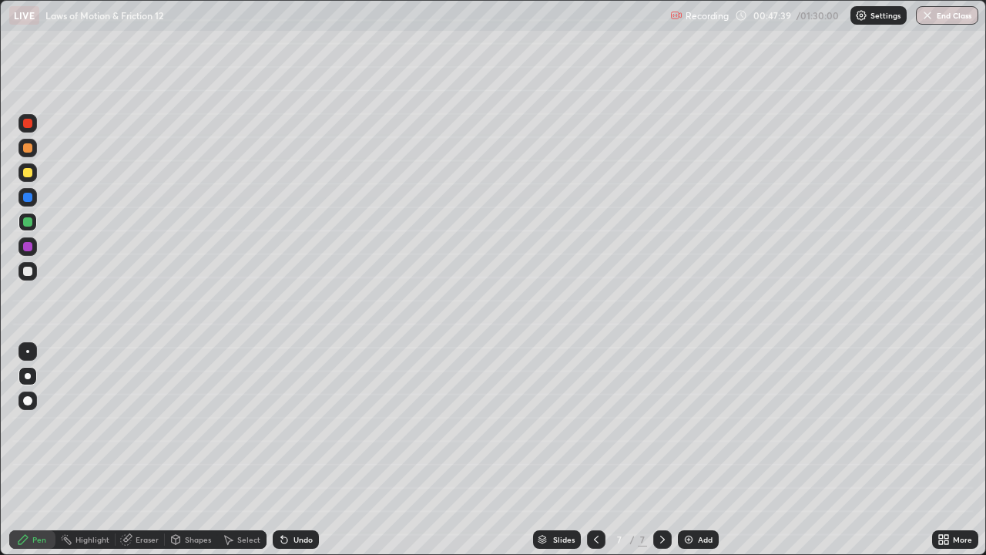
click at [294, 450] on div "Undo" at bounding box center [303, 539] width 19 height 8
click at [308, 450] on div "Undo" at bounding box center [303, 539] width 19 height 8
click at [694, 450] on div "Add" at bounding box center [698, 539] width 41 height 18
click at [26, 180] on div at bounding box center [27, 172] width 18 height 18
click at [195, 450] on div "Shapes" at bounding box center [198, 539] width 26 height 8
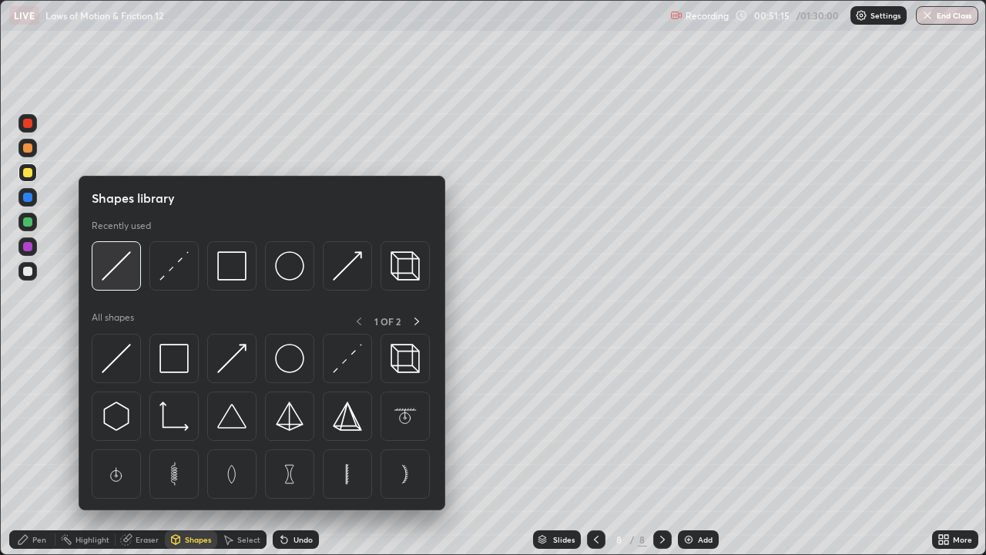
click at [119, 263] on img at bounding box center [116, 265] width 29 height 29
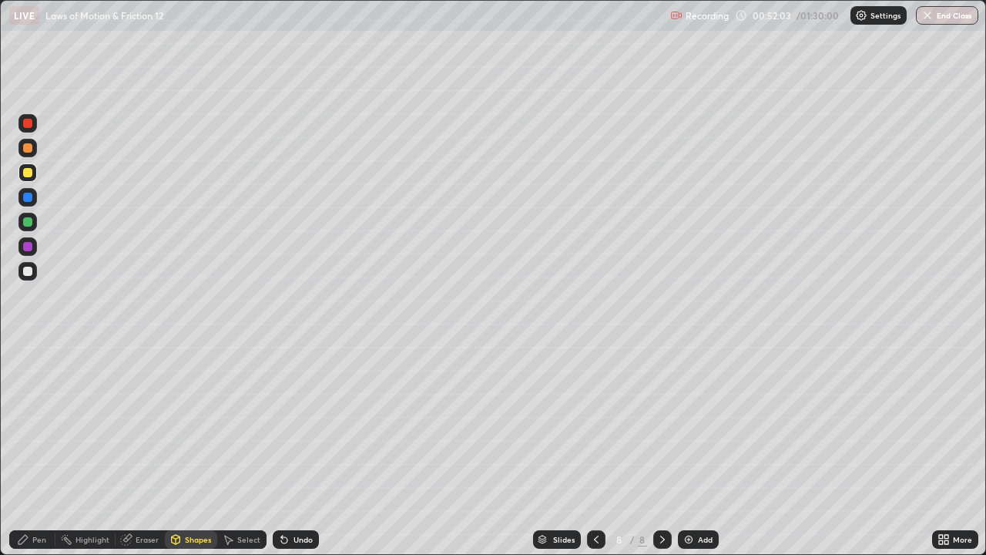
click at [30, 450] on div "Pen" at bounding box center [32, 539] width 46 height 18
click at [22, 278] on div at bounding box center [27, 271] width 18 height 18
click at [25, 223] on div at bounding box center [27, 221] width 9 height 9
click at [28, 146] on div at bounding box center [27, 147] width 9 height 9
click at [290, 450] on div "Undo" at bounding box center [296, 539] width 46 height 18
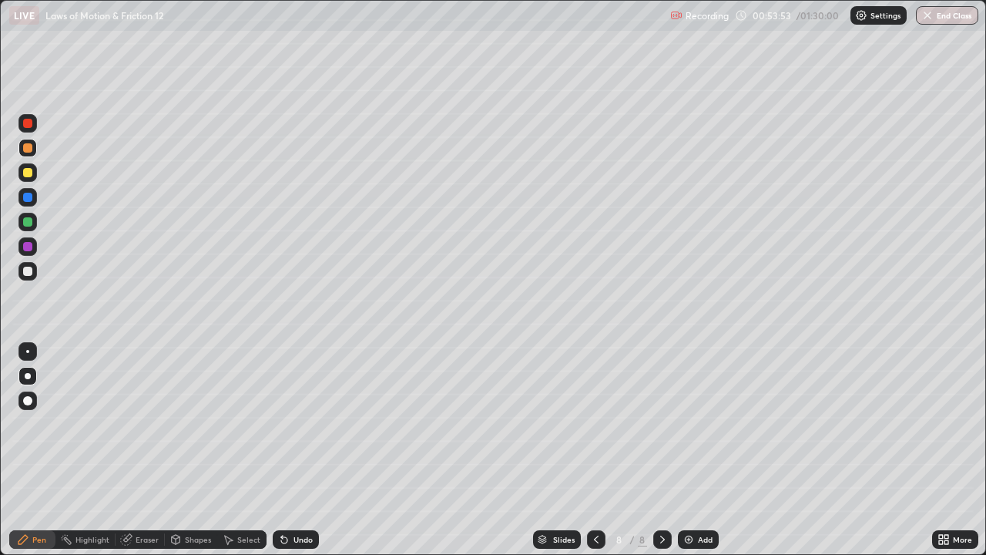
click at [289, 450] on div "Undo" at bounding box center [296, 539] width 46 height 18
click at [299, 450] on div "Undo" at bounding box center [303, 539] width 19 height 8
click at [23, 199] on div at bounding box center [27, 197] width 9 height 9
click at [663, 450] on icon at bounding box center [662, 539] width 12 height 12
click at [693, 450] on img at bounding box center [689, 539] width 12 height 12
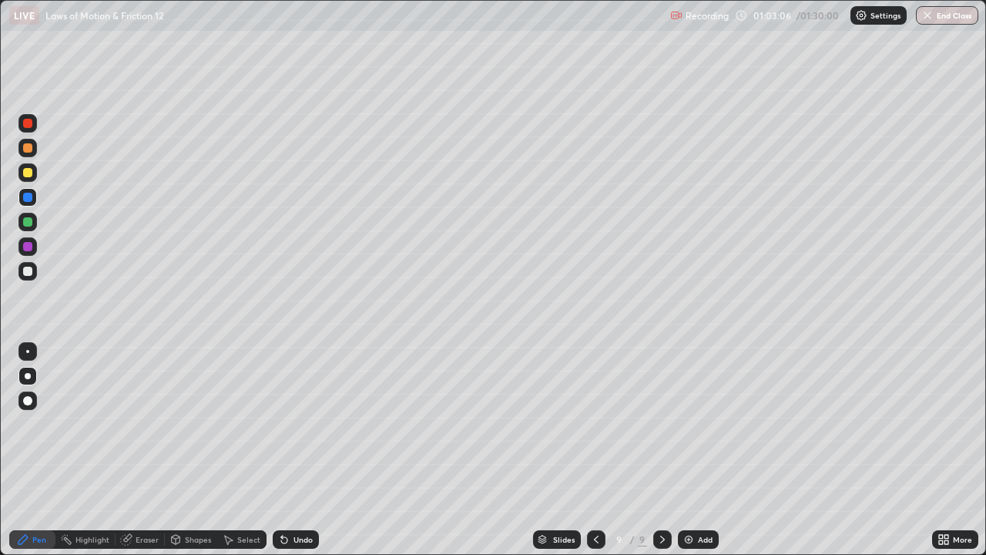
click at [596, 450] on icon at bounding box center [596, 539] width 12 height 12
click at [660, 450] on div at bounding box center [662, 539] width 18 height 18
click at [26, 173] on div at bounding box center [27, 172] width 9 height 9
click at [190, 450] on div "Shapes" at bounding box center [191, 539] width 52 height 18
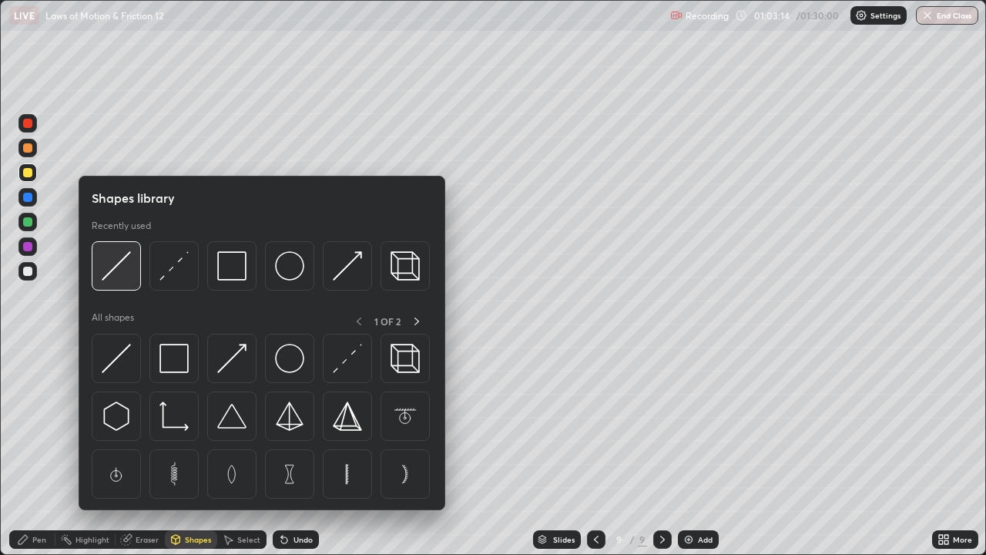
click at [119, 268] on img at bounding box center [116, 265] width 29 height 29
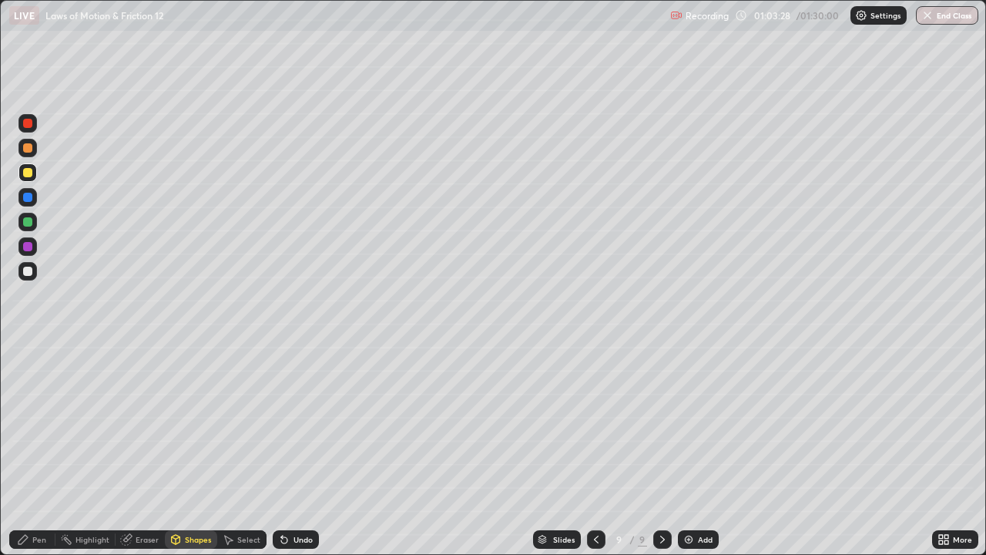
click at [31, 450] on div "Pen" at bounding box center [32, 539] width 46 height 18
click at [290, 450] on div "Undo" at bounding box center [296, 539] width 46 height 18
click at [24, 221] on div at bounding box center [27, 221] width 9 height 9
click at [29, 173] on div at bounding box center [27, 172] width 9 height 9
click at [27, 223] on div at bounding box center [27, 221] width 9 height 9
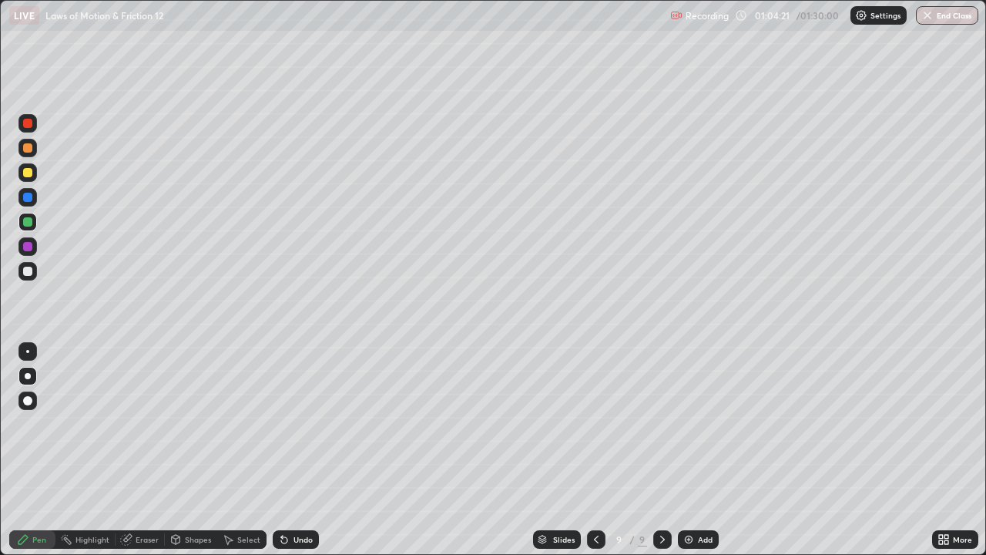
click at [29, 223] on div at bounding box center [27, 221] width 9 height 9
click at [29, 222] on div at bounding box center [27, 221] width 9 height 9
click at [26, 271] on div at bounding box center [27, 271] width 9 height 9
click at [19, 275] on div at bounding box center [27, 271] width 18 height 18
click at [694, 450] on div "Add" at bounding box center [698, 539] width 41 height 18
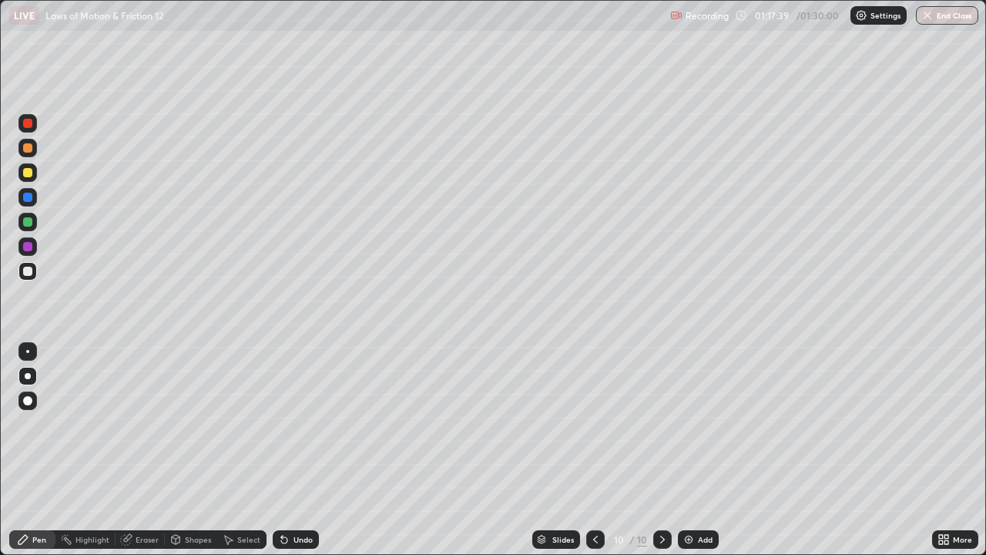
click at [30, 174] on div at bounding box center [27, 172] width 9 height 9
click at [287, 450] on icon at bounding box center [284, 539] width 12 height 12
click at [192, 450] on div "Shapes" at bounding box center [198, 539] width 26 height 8
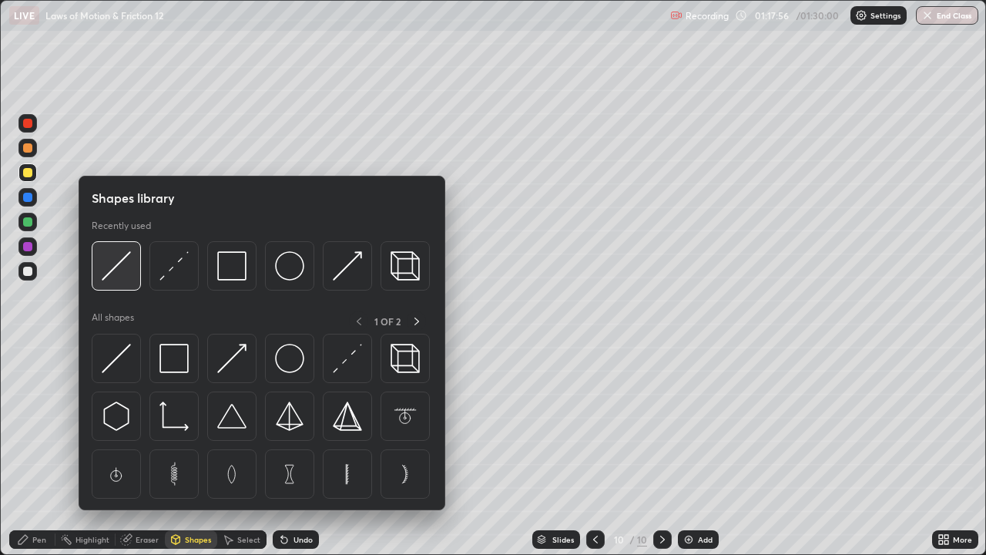
click at [109, 264] on img at bounding box center [116, 265] width 29 height 29
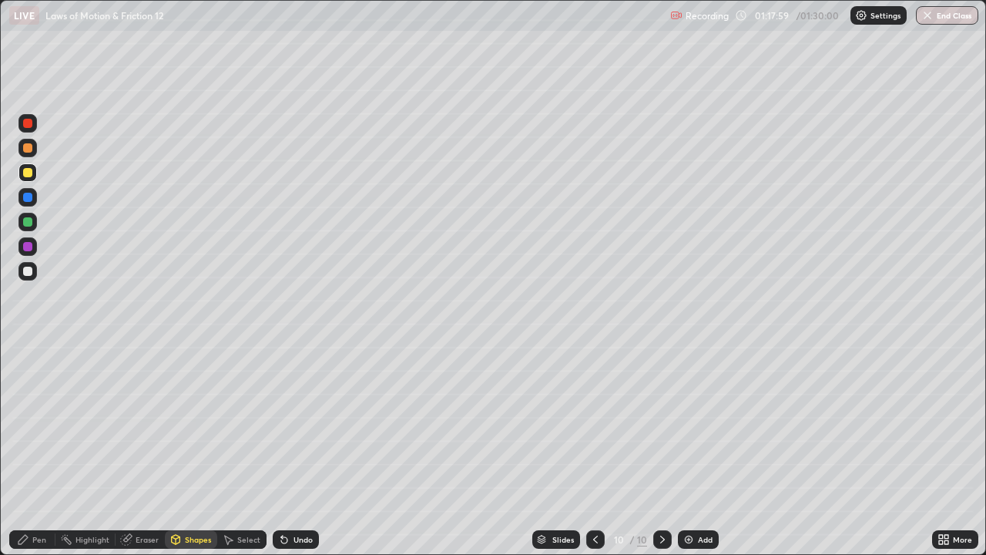
click at [23, 450] on icon at bounding box center [22, 539] width 9 height 9
click at [25, 223] on div at bounding box center [27, 221] width 9 height 9
click at [143, 450] on div "Eraser" at bounding box center [147, 539] width 23 height 8
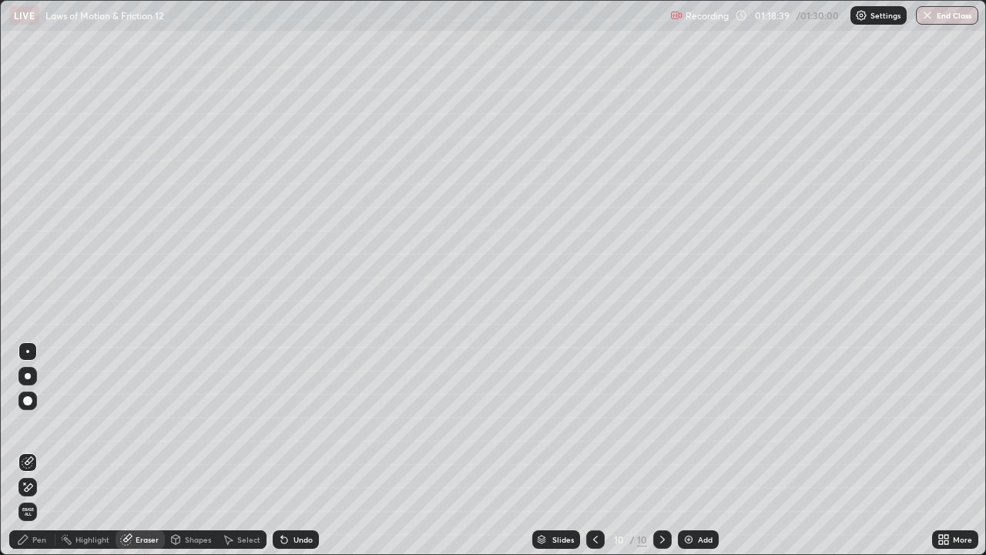
click at [36, 450] on div "Pen" at bounding box center [39, 539] width 14 height 8
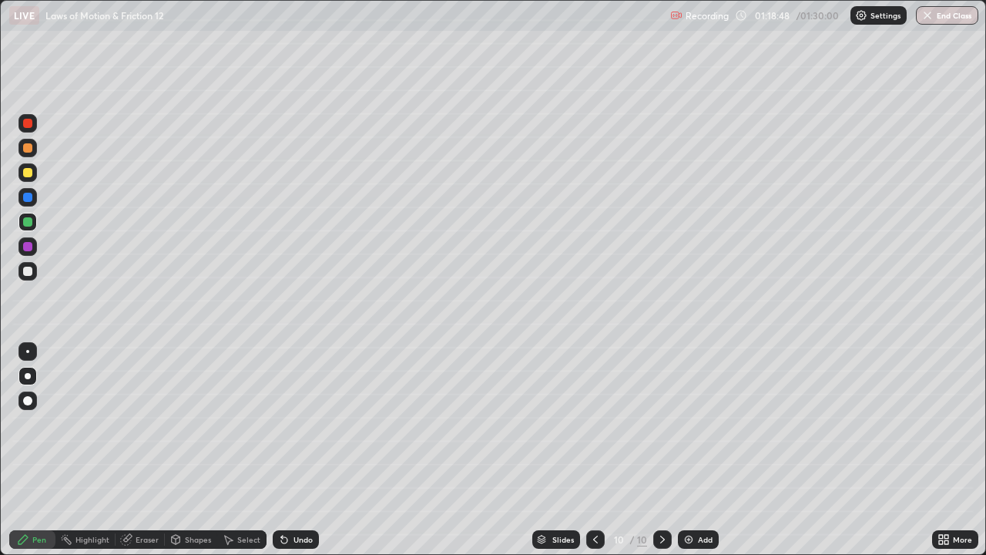
click at [282, 450] on icon at bounding box center [284, 540] width 6 height 6
click at [287, 450] on div "Undo" at bounding box center [296, 539] width 46 height 18
click at [285, 450] on icon at bounding box center [284, 539] width 12 height 12
click at [297, 450] on div "Undo" at bounding box center [303, 539] width 19 height 8
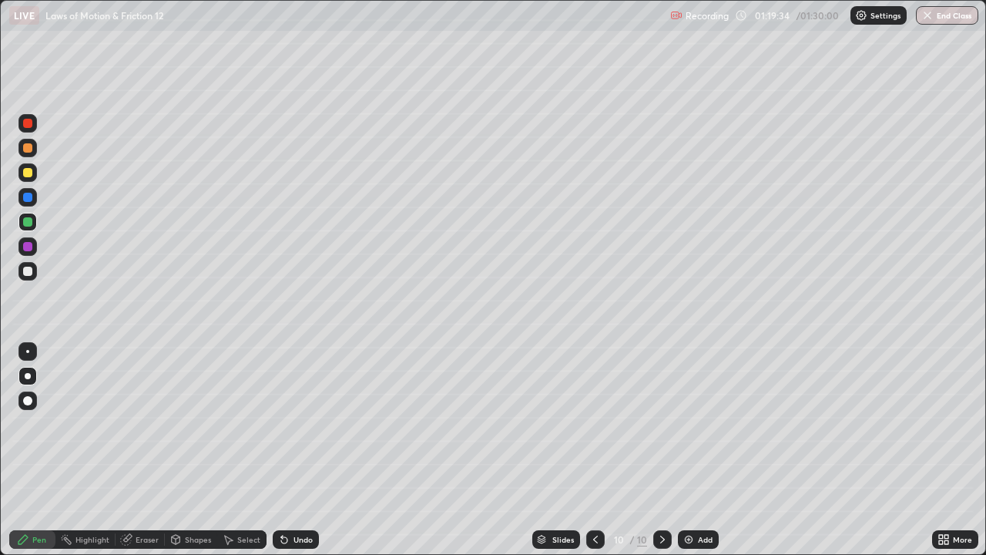
click at [297, 450] on div "Undo" at bounding box center [303, 539] width 19 height 8
click at [282, 450] on icon at bounding box center [284, 540] width 6 height 6
click at [294, 450] on div "Undo" at bounding box center [303, 539] width 19 height 8
click at [25, 176] on div at bounding box center [27, 172] width 9 height 9
click at [22, 270] on div at bounding box center [27, 271] width 18 height 18
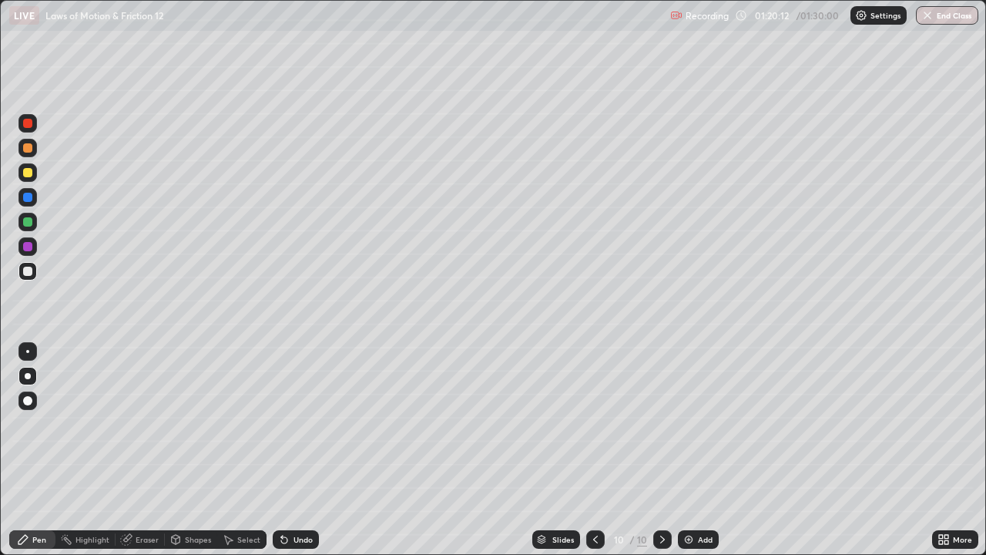
click at [28, 270] on div at bounding box center [27, 271] width 9 height 9
click at [300, 450] on div "Undo" at bounding box center [303, 539] width 19 height 8
click at [290, 450] on div "Undo" at bounding box center [296, 539] width 46 height 18
click at [285, 450] on icon at bounding box center [284, 539] width 12 height 12
click at [283, 450] on icon at bounding box center [284, 540] width 6 height 6
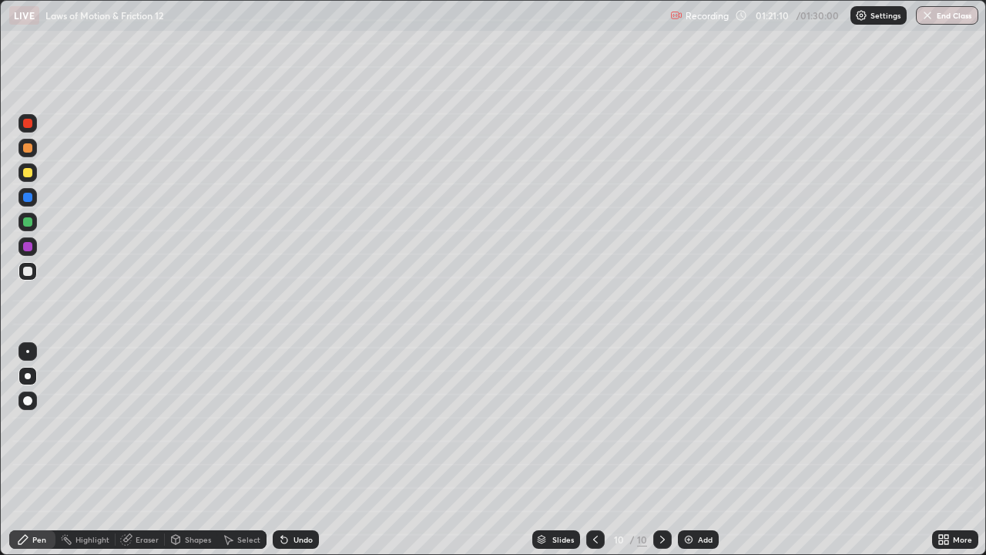
click at [281, 450] on icon at bounding box center [284, 540] width 6 height 6
click at [281, 450] on icon at bounding box center [282, 536] width 2 height 2
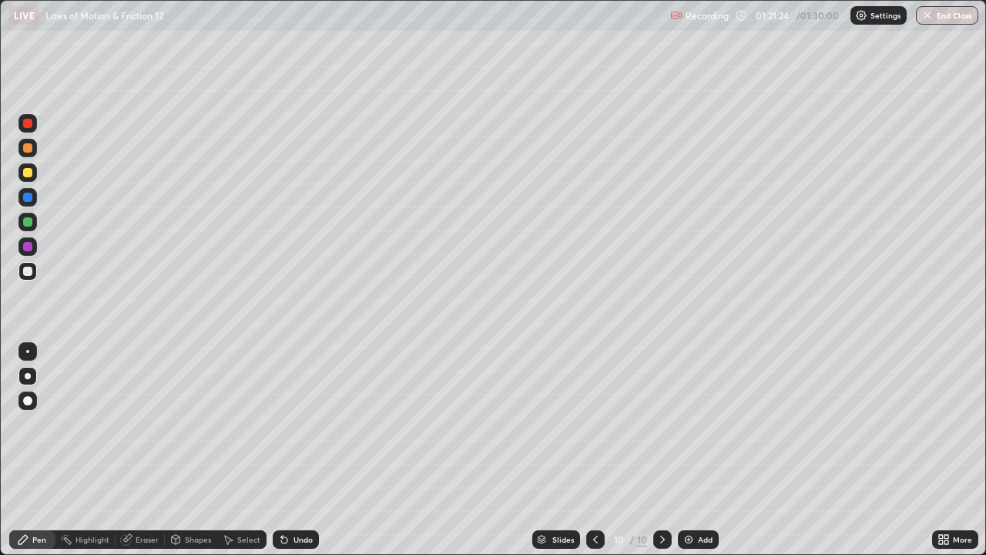
click at [34, 216] on div at bounding box center [27, 222] width 18 height 18
click at [35, 273] on div at bounding box center [27, 271] width 18 height 18
click at [29, 221] on div at bounding box center [27, 221] width 9 height 9
click at [948, 18] on button "End Class" at bounding box center [948, 15] width 61 height 18
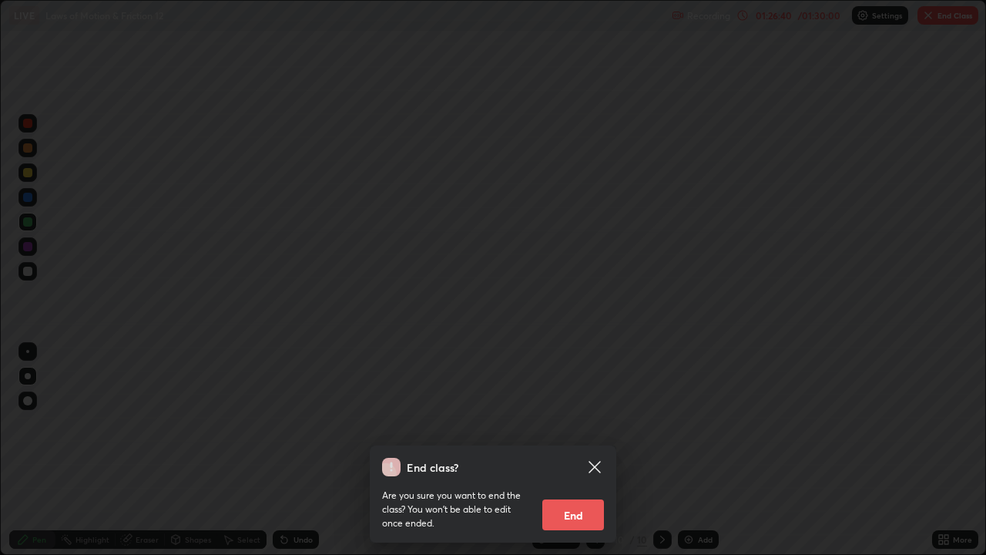
click at [582, 450] on button "End" at bounding box center [573, 514] width 62 height 31
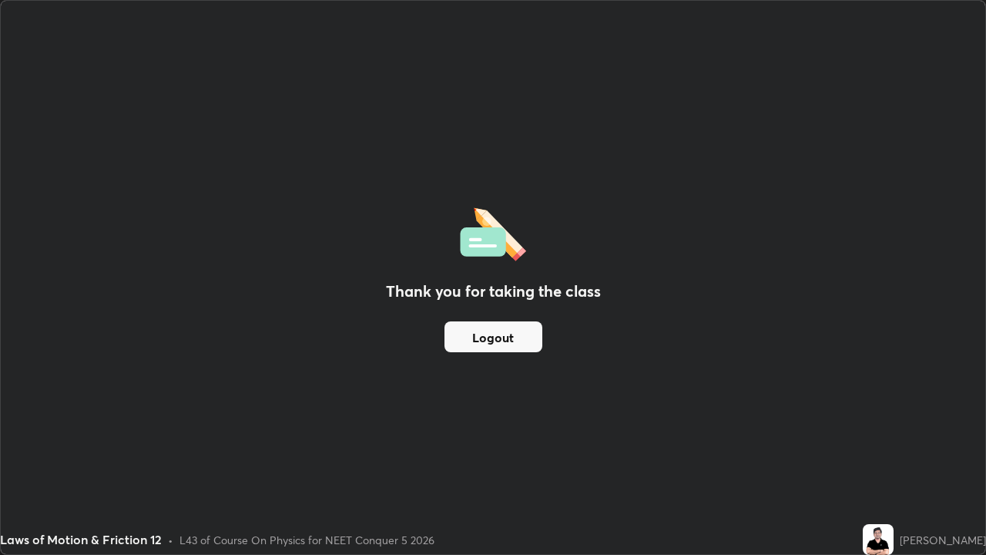
click at [473, 345] on button "Logout" at bounding box center [494, 336] width 98 height 31
click at [498, 344] on button "Logout" at bounding box center [494, 336] width 98 height 31
click at [494, 342] on button "Logout" at bounding box center [494, 336] width 98 height 31
click at [488, 345] on button "Logout" at bounding box center [494, 336] width 98 height 31
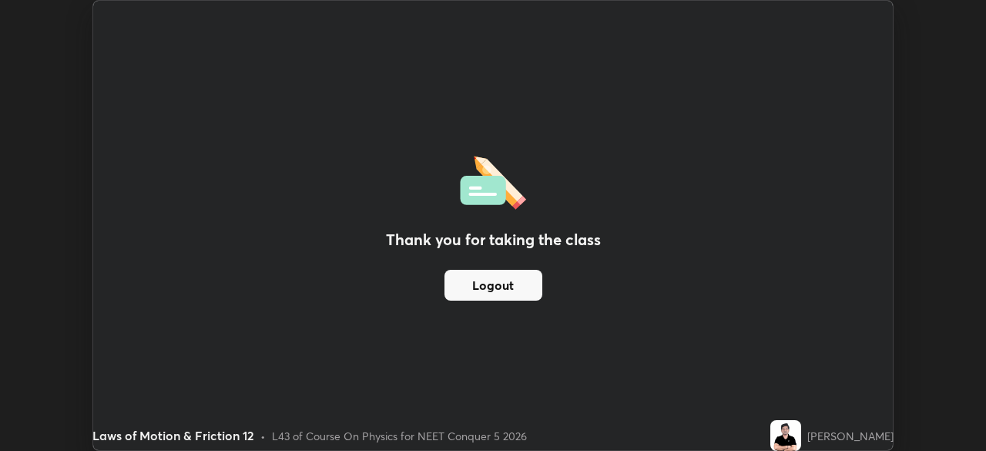
scroll to position [76591, 76055]
